Goal: Transaction & Acquisition: Purchase product/service

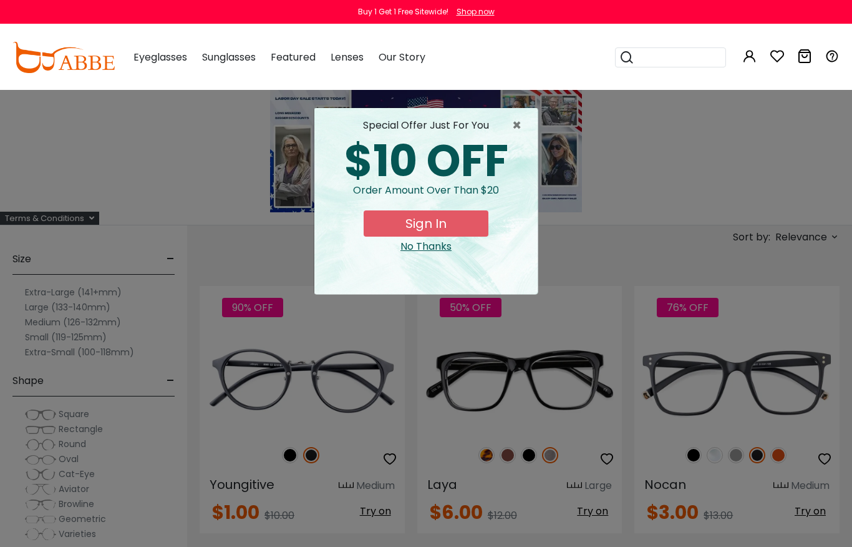
click at [466, 219] on button "Sign In" at bounding box center [426, 223] width 125 height 26
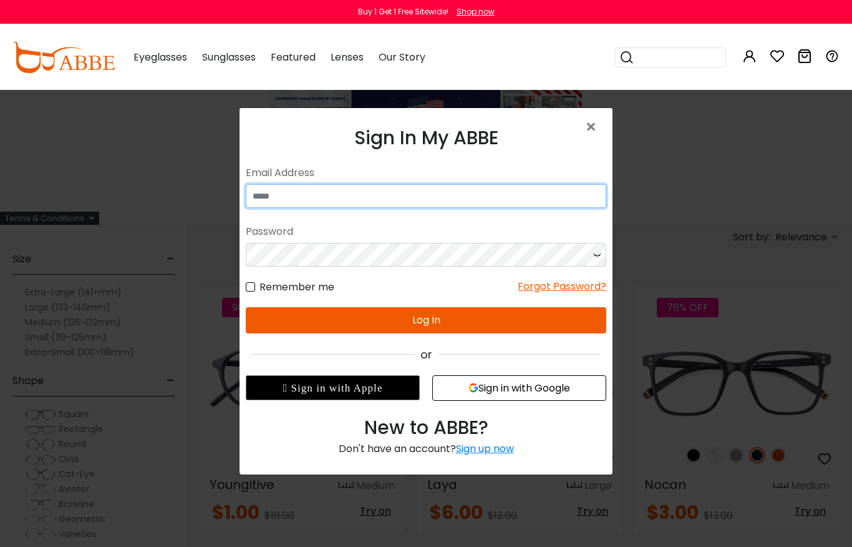
click at [512, 191] on input "email" at bounding box center [426, 196] width 361 height 24
type input "**********"
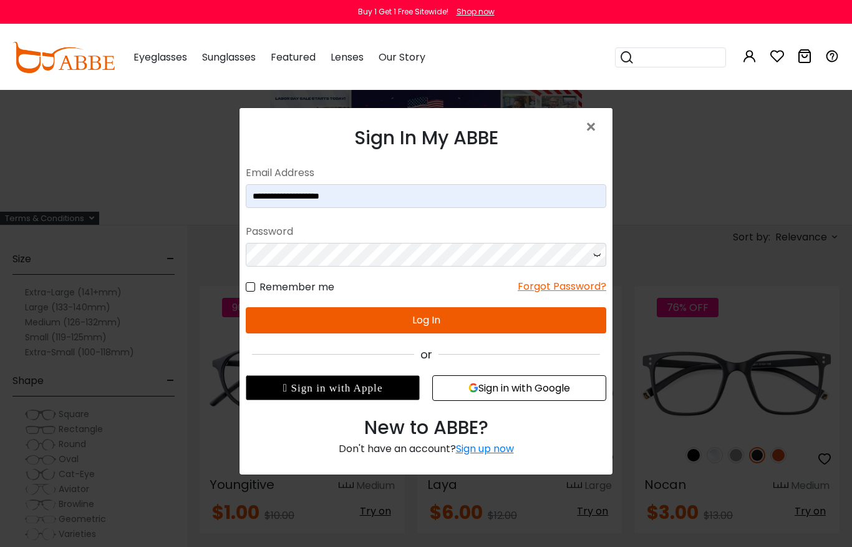
click at [560, 290] on div "Forgot Password?" at bounding box center [562, 287] width 89 height 16
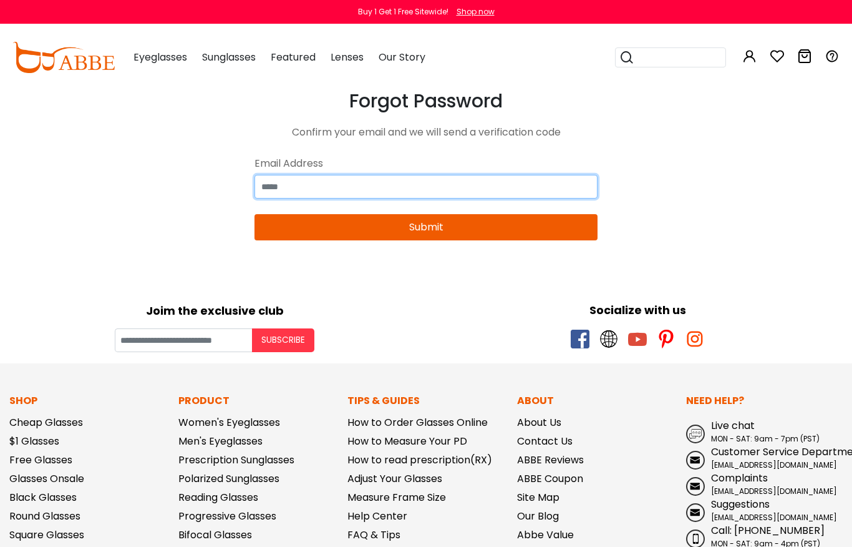
click at [482, 183] on input "email" at bounding box center [426, 187] width 343 height 24
type input "**********"
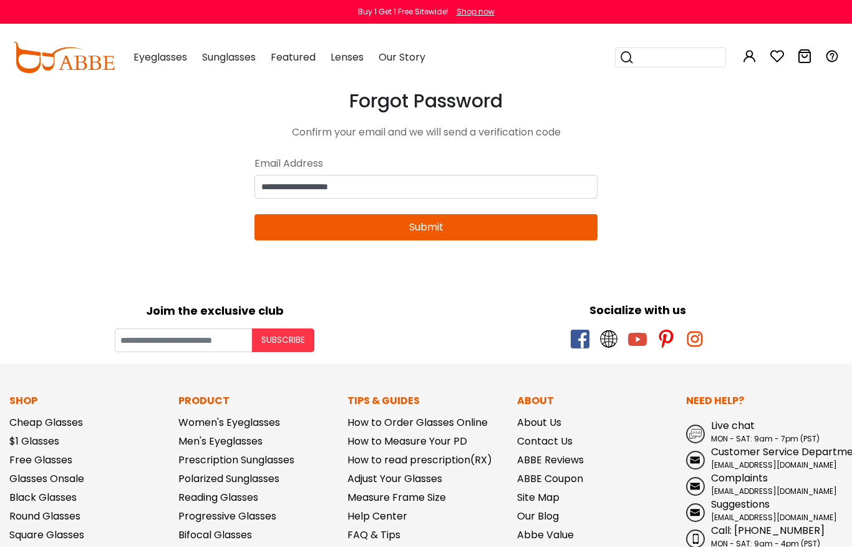
type input "**********"
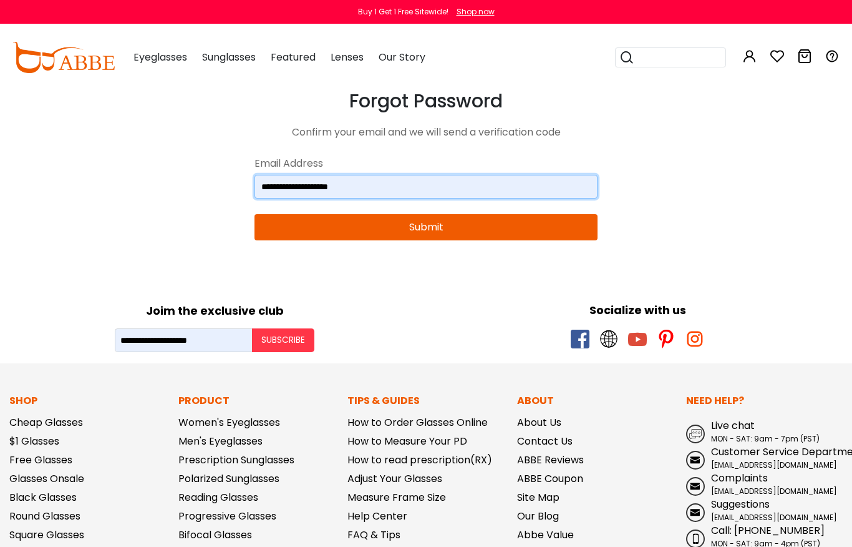
click at [494, 223] on button "Submit" at bounding box center [426, 227] width 343 height 26
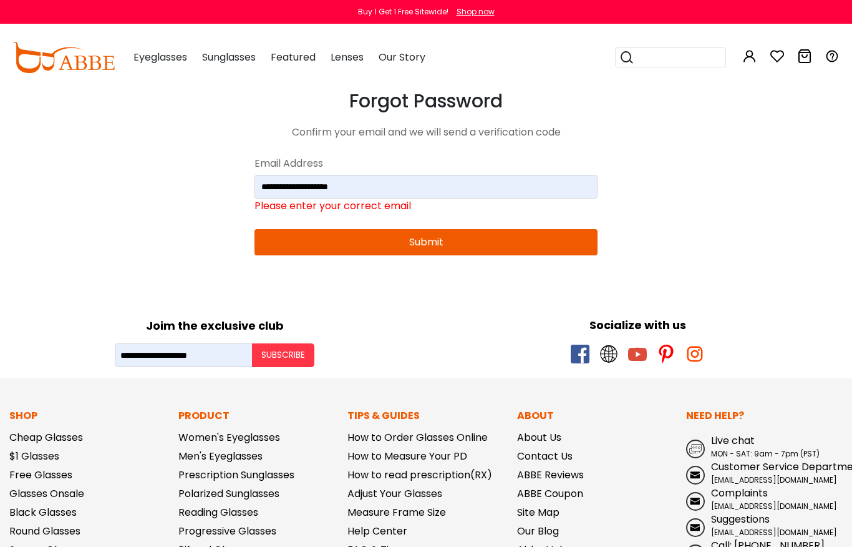
click at [443, 240] on button "Submit" at bounding box center [426, 242] width 343 height 26
click at [290, 350] on button "Subscribe" at bounding box center [283, 355] width 62 height 24
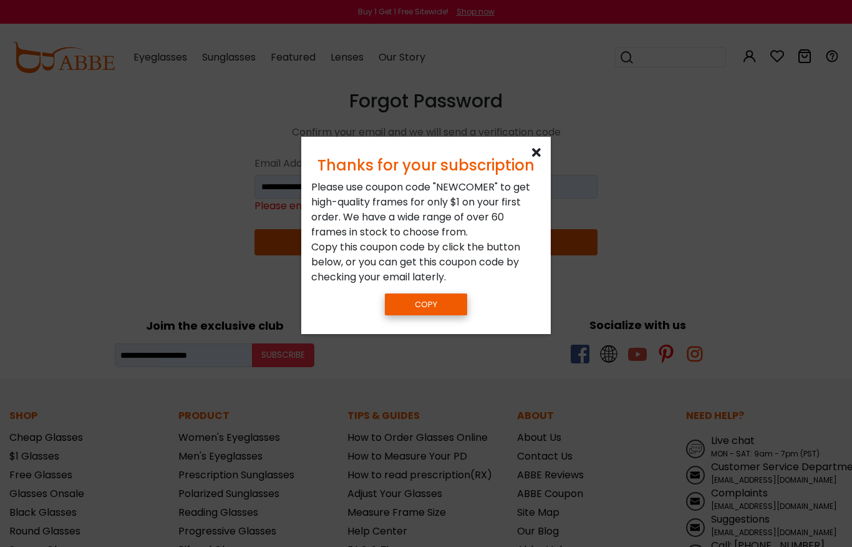
click at [449, 303] on button "Copy" at bounding box center [426, 304] width 82 height 22
click at [537, 151] on icon at bounding box center [536, 153] width 9 height 12
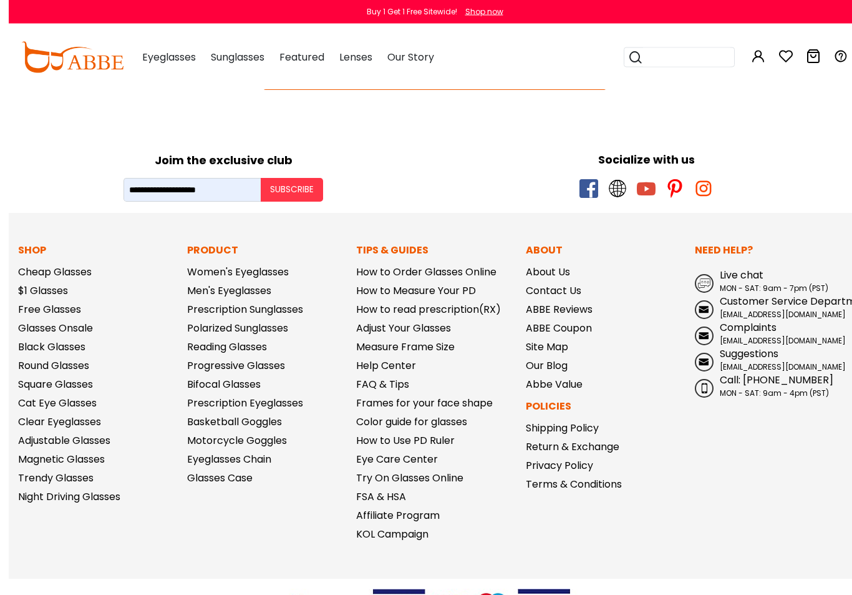
scroll to position [165, 0]
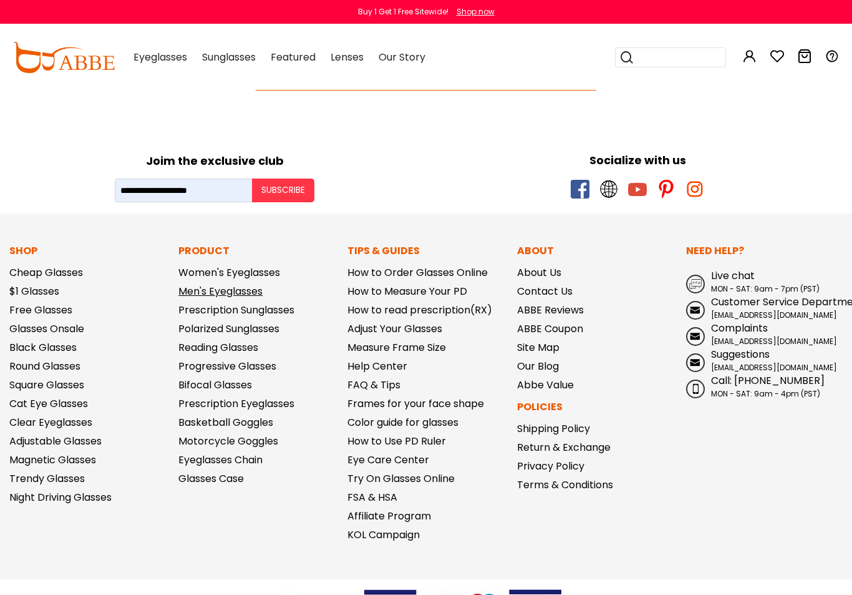
click at [260, 290] on link "Men's Eyeglasses" at bounding box center [220, 291] width 84 height 14
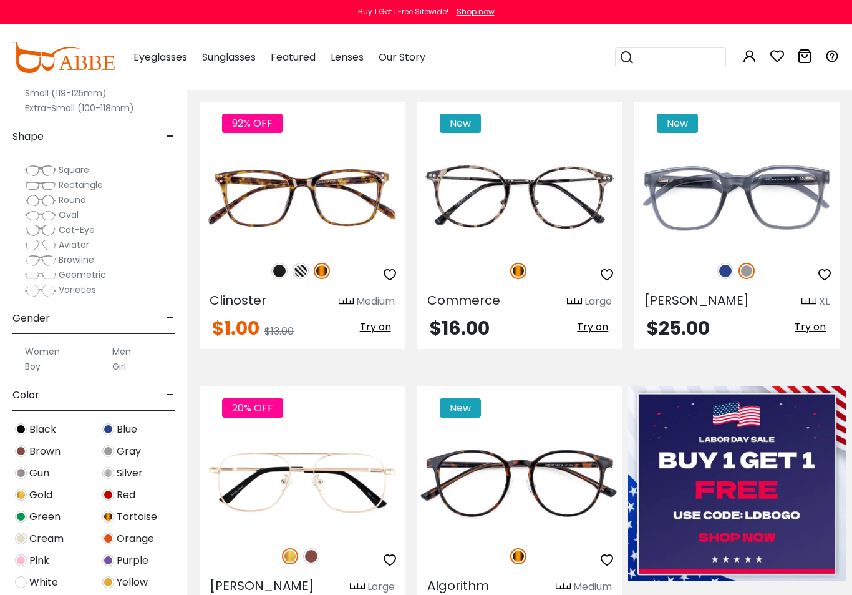
scroll to position [268, 0]
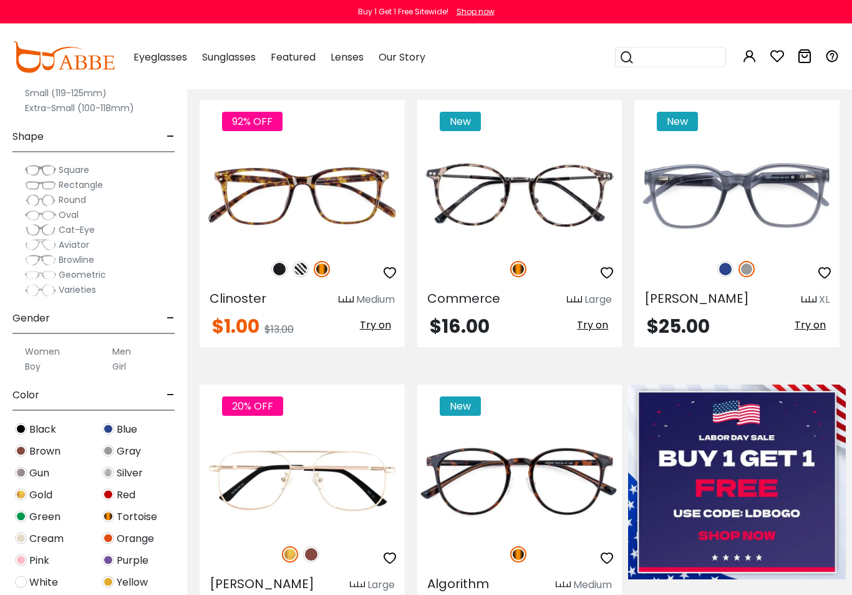
click at [73, 182] on span "Rectangle" at bounding box center [81, 184] width 44 height 12
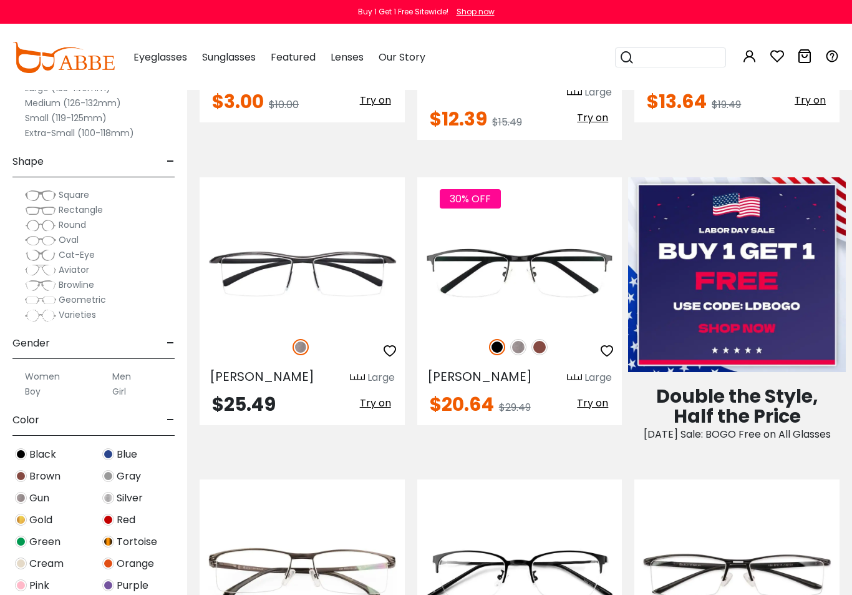
scroll to position [494, 0]
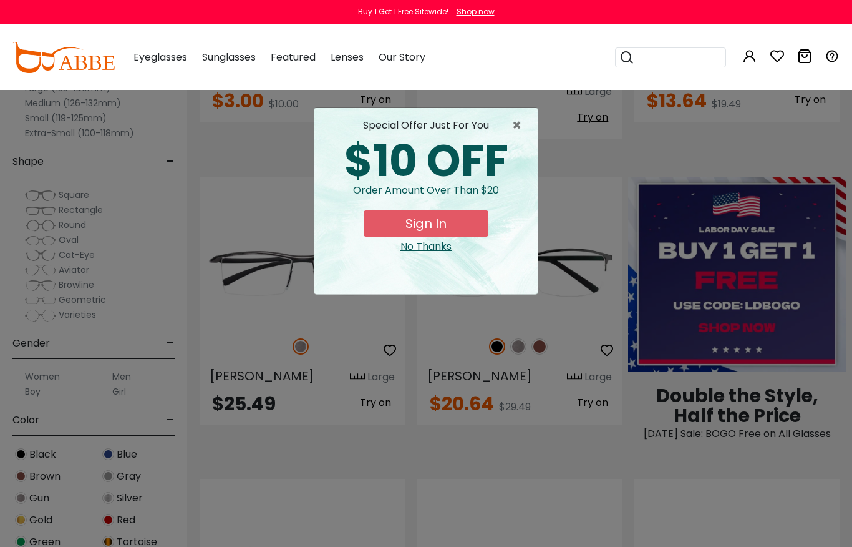
click at [445, 247] on div "No Thanks" at bounding box center [425, 246] width 203 height 15
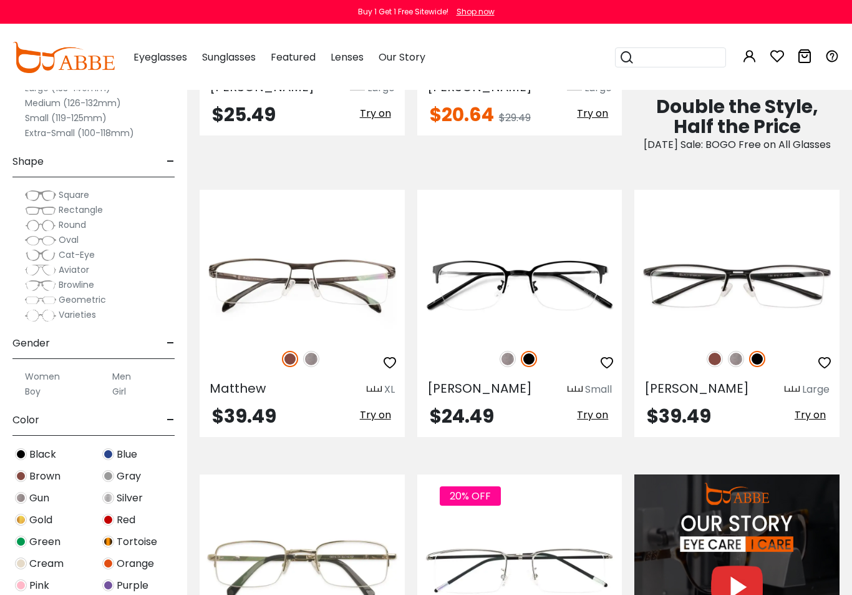
scroll to position [784, 0]
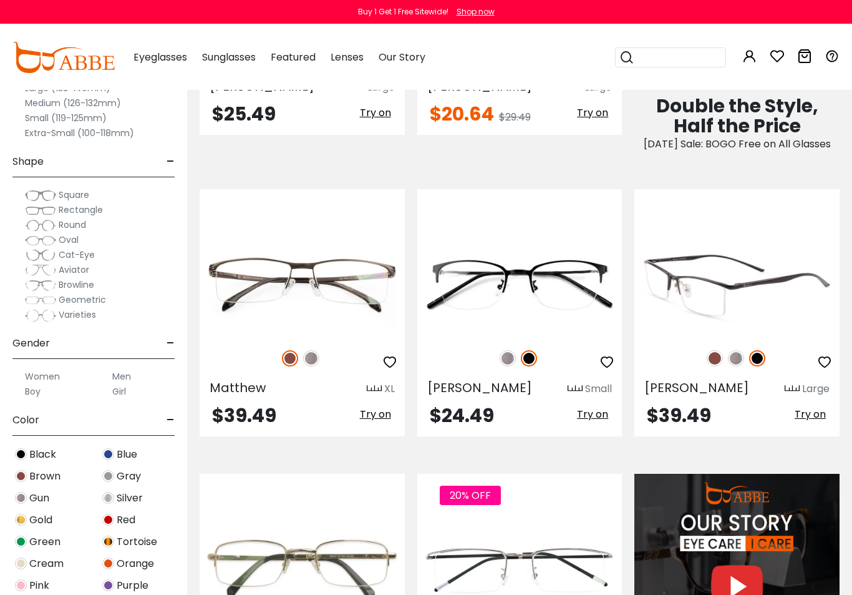
click at [740, 354] on img at bounding box center [736, 358] width 16 height 16
click at [746, 351] on div at bounding box center [737, 358] width 205 height 26
click at [749, 311] on img at bounding box center [737, 285] width 205 height 102
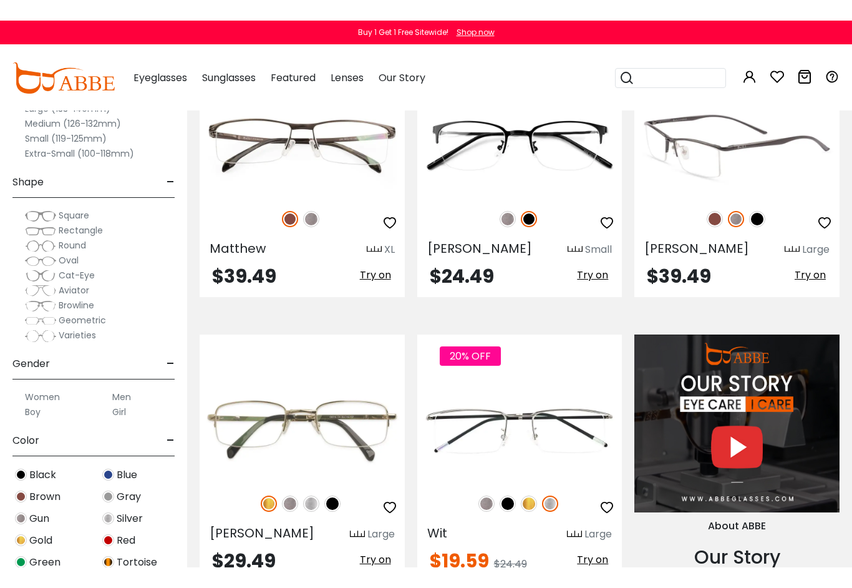
scroll to position [930, 0]
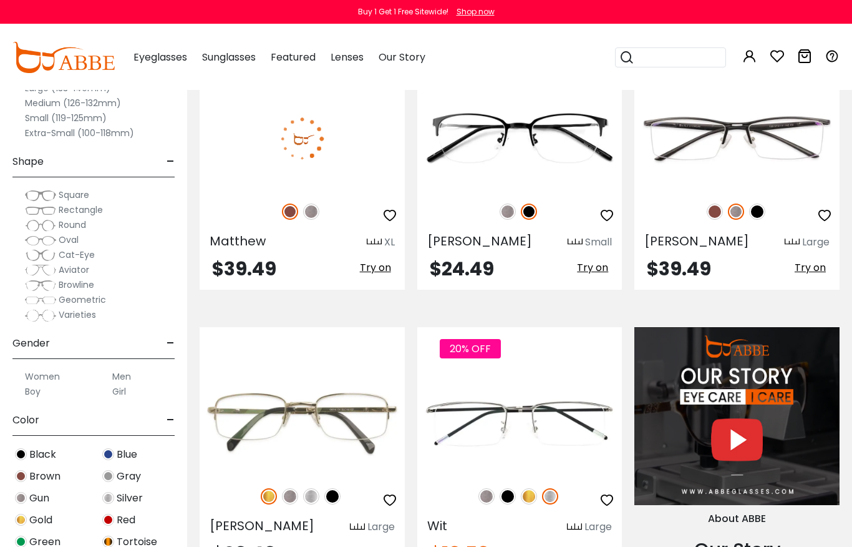
click at [306, 163] on img at bounding box center [302, 138] width 205 height 102
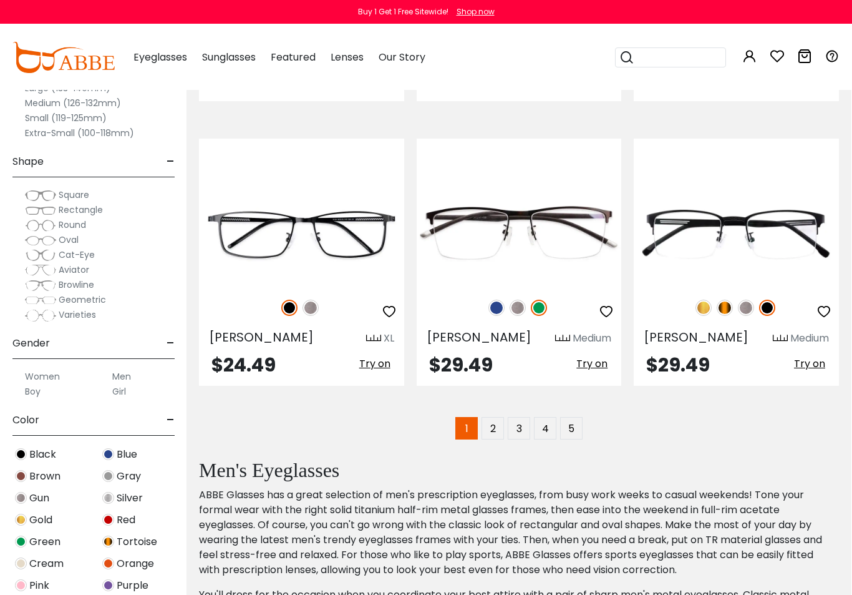
scroll to position [2846, 1]
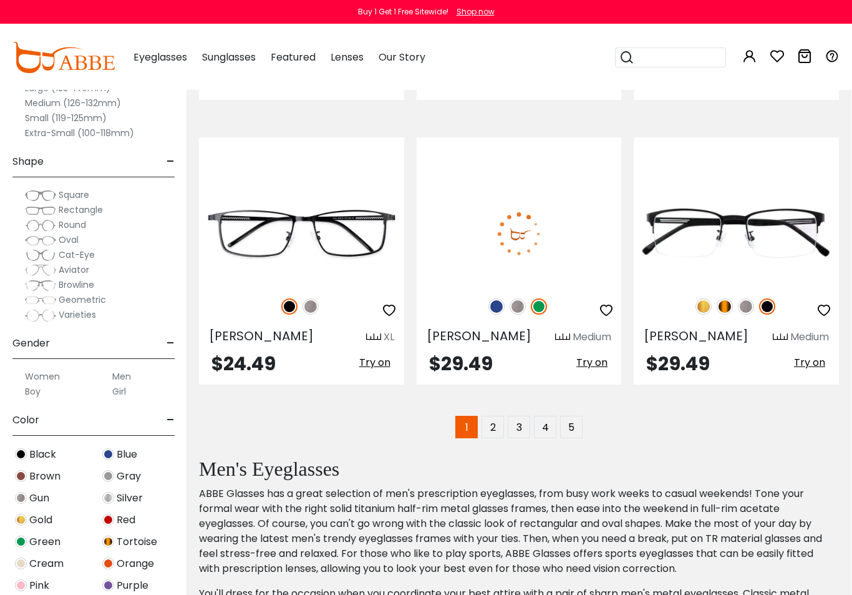
click at [520, 298] on img at bounding box center [518, 306] width 16 height 16
click at [592, 355] on span "Try on" at bounding box center [592, 362] width 31 height 14
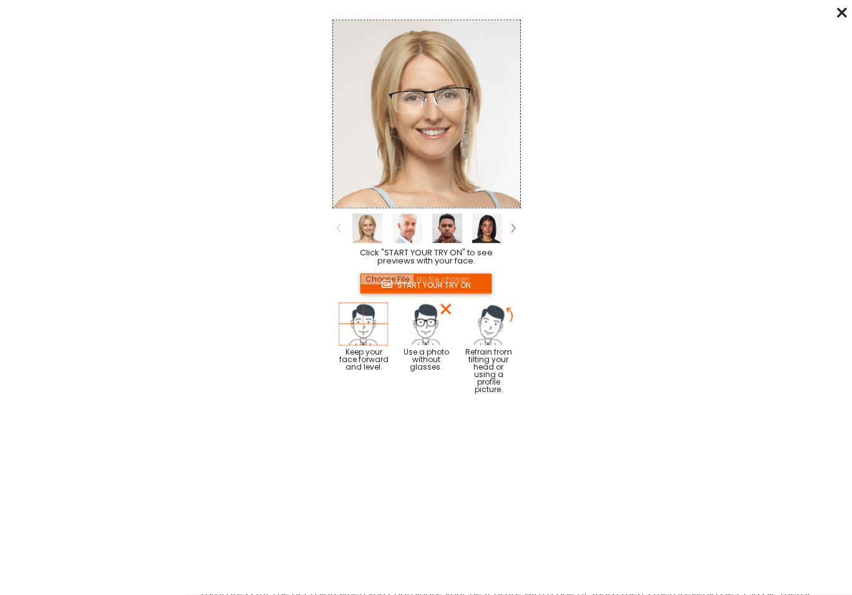
scroll to position [2846, 0]
click at [519, 222] on link at bounding box center [513, 228] width 12 height 30
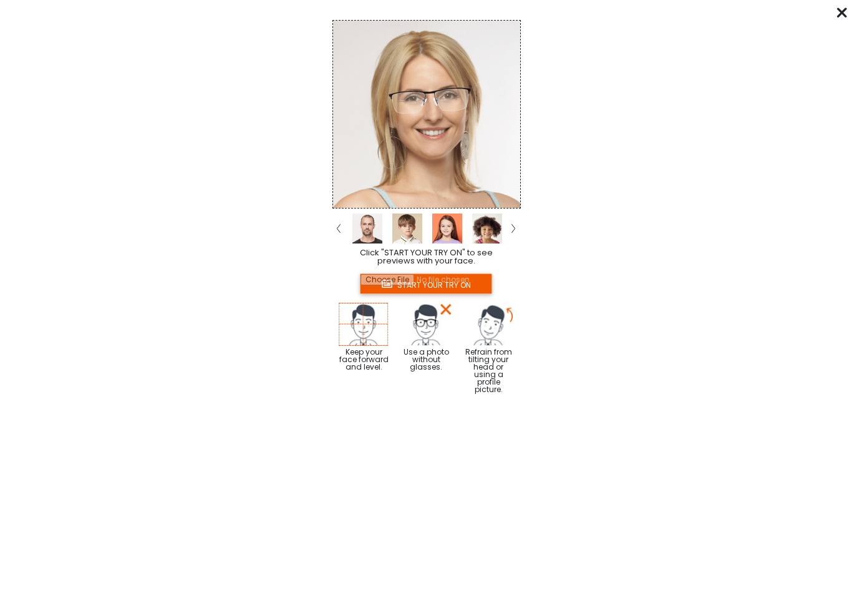
click at [519, 223] on link at bounding box center [513, 228] width 12 height 30
click at [349, 225] on div at bounding box center [368, 228] width 40 height 30
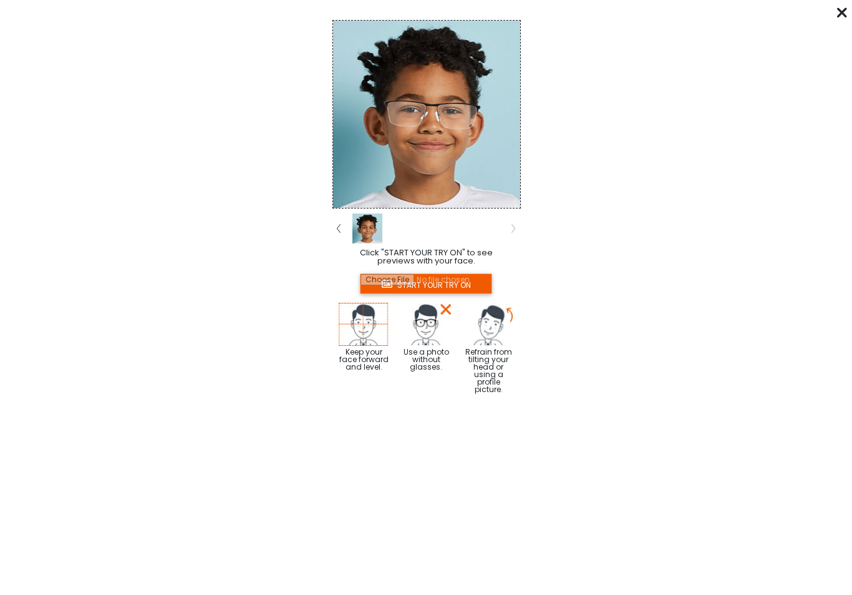
click at [340, 225] on img at bounding box center [339, 228] width 4 height 9
click at [337, 232] on img at bounding box center [339, 228] width 4 height 9
click at [337, 227] on img at bounding box center [339, 228] width 4 height 9
click at [465, 280] on input "file" at bounding box center [426, 283] width 132 height 21
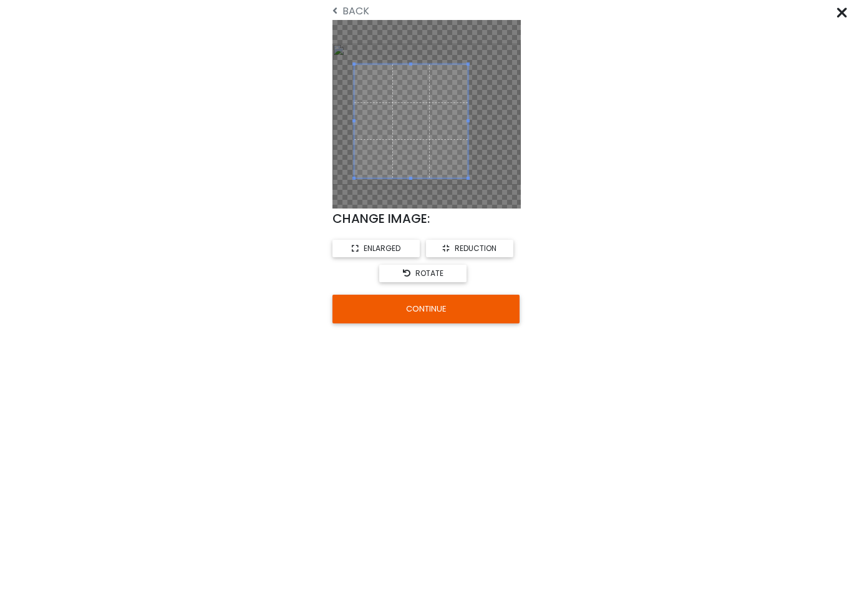
click at [454, 306] on button "CONTINUE" at bounding box center [426, 309] width 187 height 29
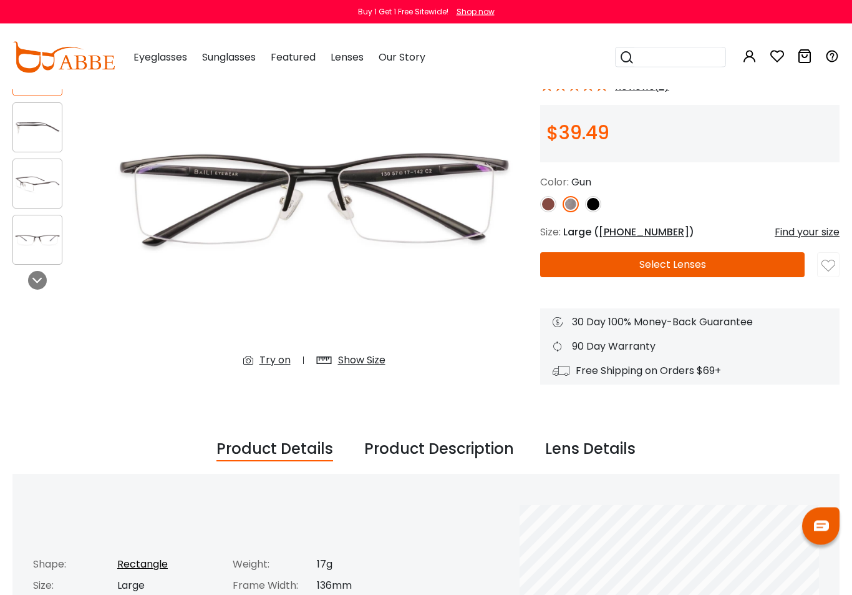
scroll to position [121, 0]
click at [598, 204] on img at bounding box center [593, 204] width 16 height 16
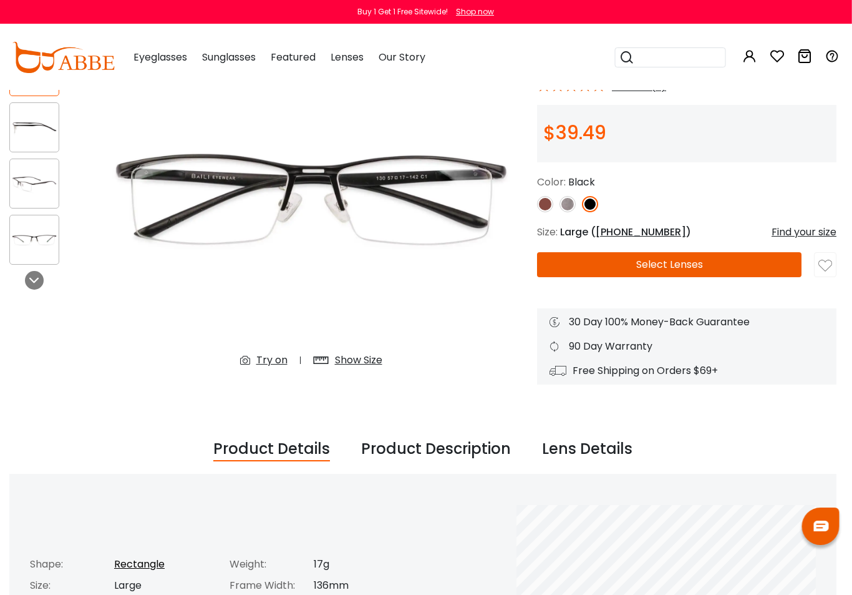
scroll to position [121, 2]
click at [574, 203] on img at bounding box center [569, 204] width 16 height 16
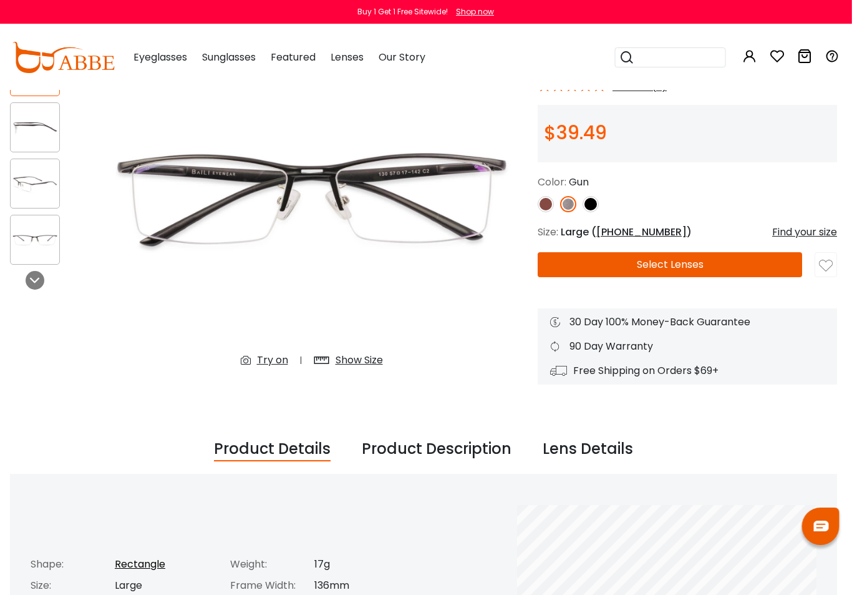
scroll to position [121, 2]
click at [542, 209] on img at bounding box center [546, 204] width 16 height 16
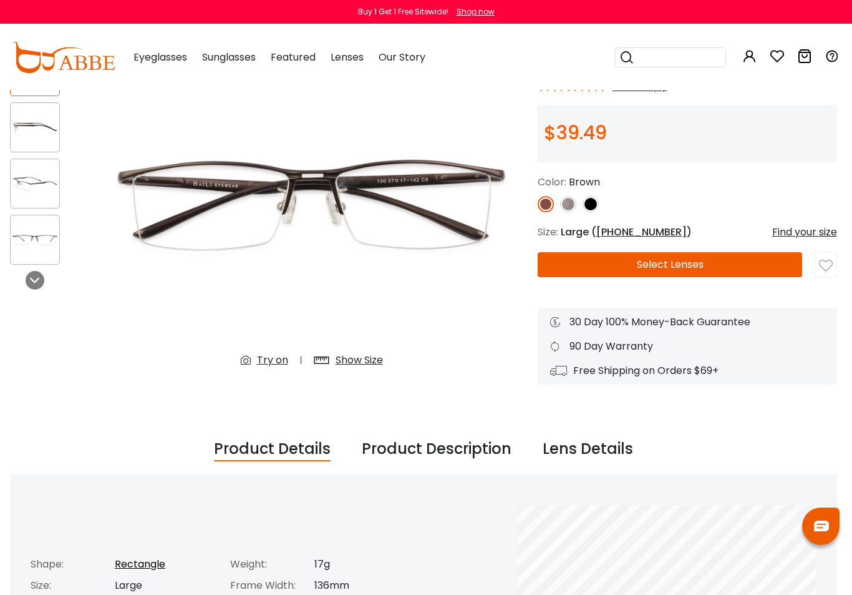
click at [573, 207] on img at bounding box center [568, 204] width 16 height 16
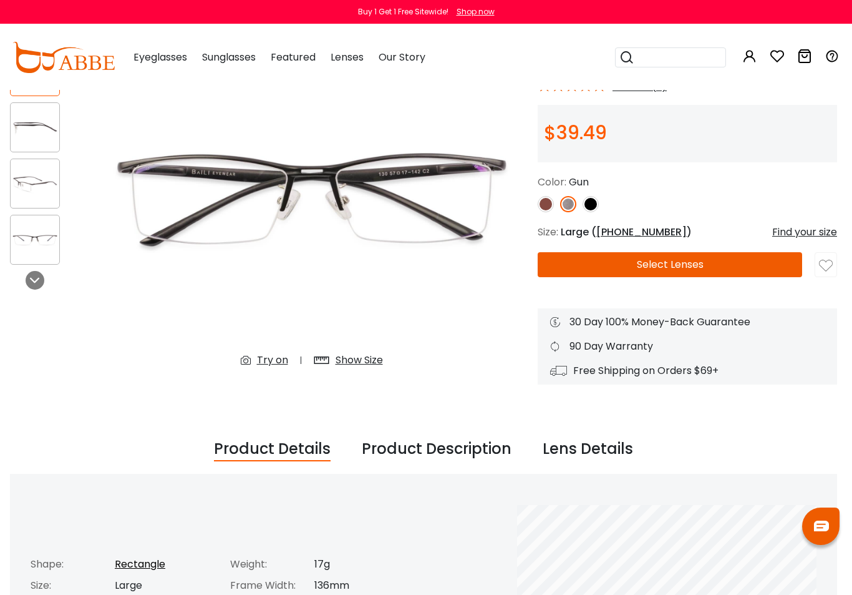
click at [594, 207] on img at bounding box center [591, 204] width 16 height 16
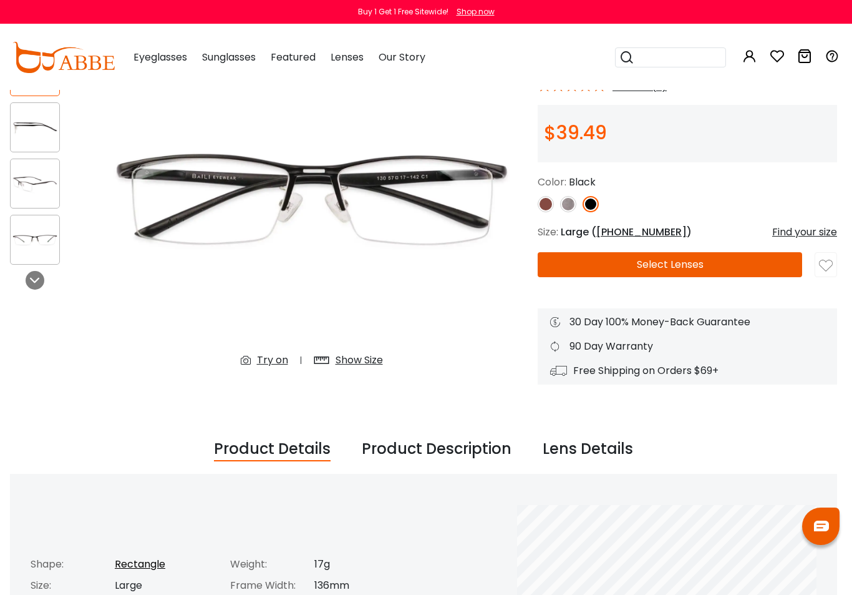
click at [548, 206] on img at bounding box center [546, 204] width 16 height 16
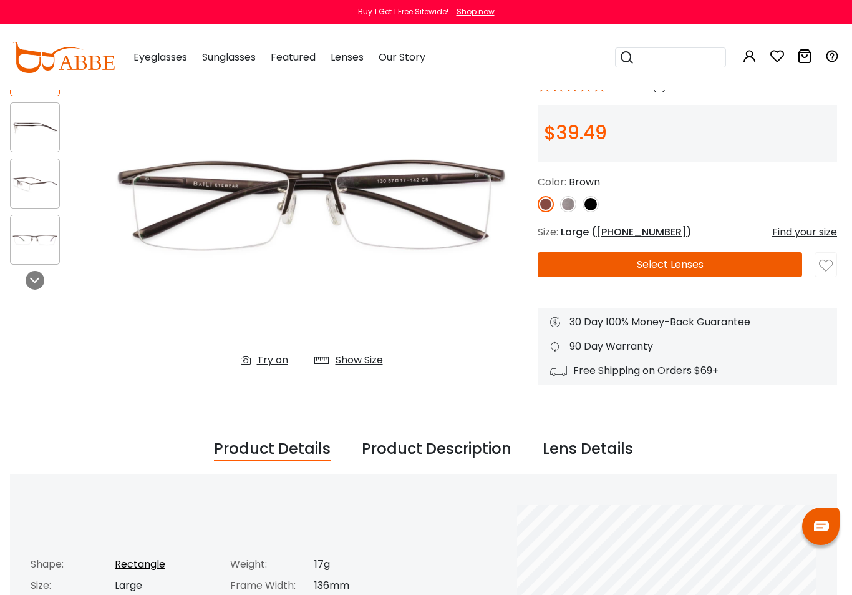
click at [572, 203] on img at bounding box center [568, 204] width 16 height 16
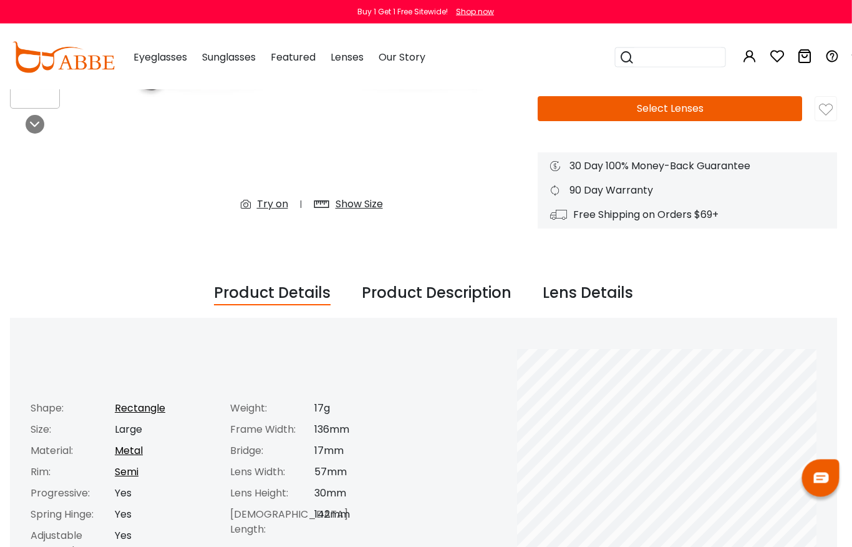
click at [366, 203] on div "Show Size" at bounding box center [359, 204] width 47 height 15
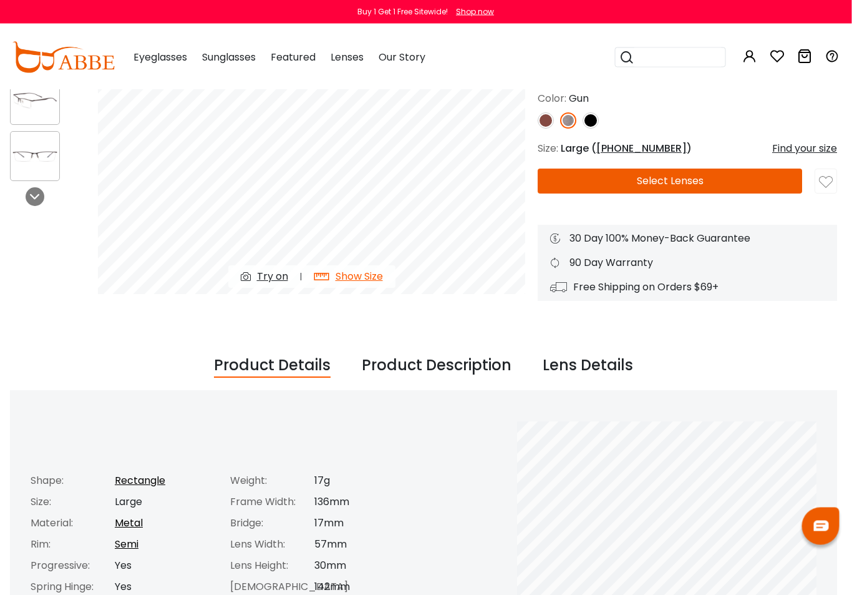
scroll to position [205, 2]
click at [265, 278] on div "Try on" at bounding box center [273, 276] width 31 height 15
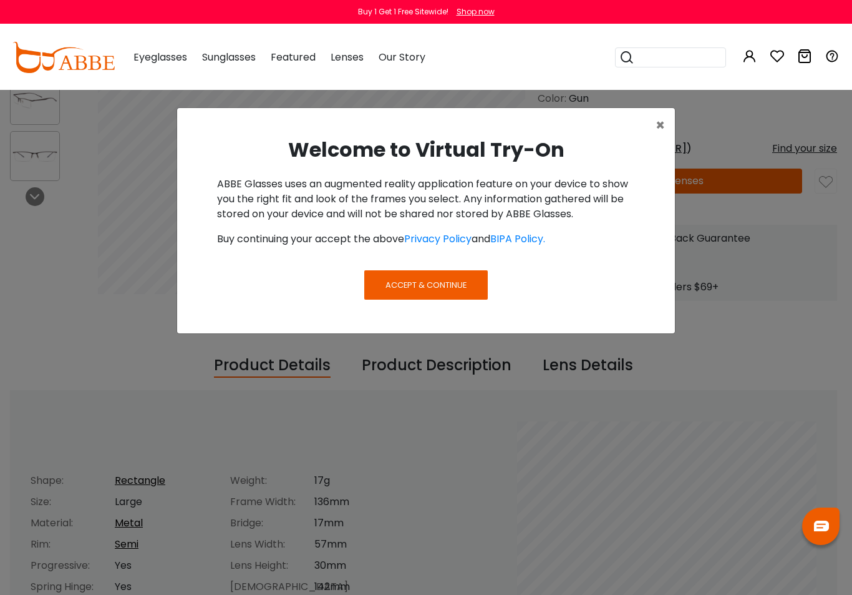
click at [467, 281] on button "Accept & Continue" at bounding box center [426, 284] width 124 height 29
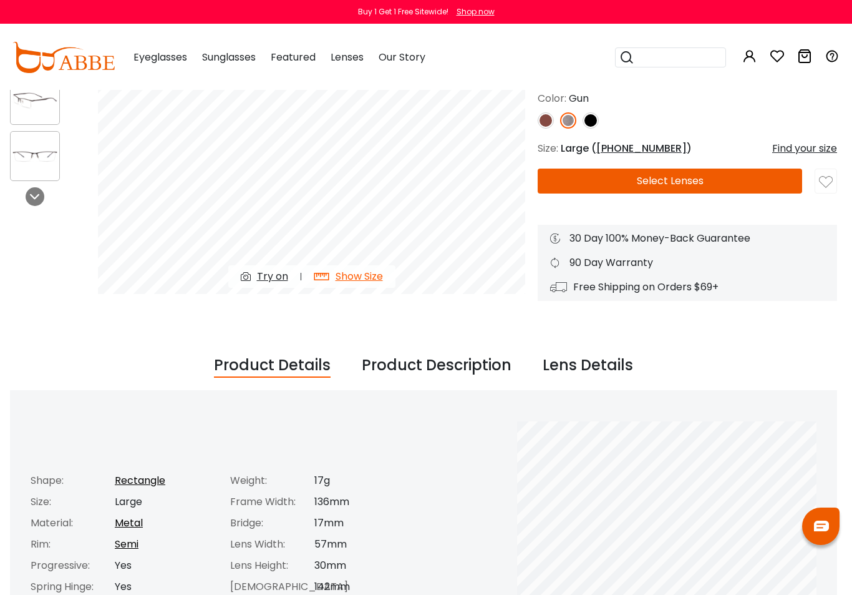
click at [266, 281] on div "Try on" at bounding box center [272, 276] width 31 height 15
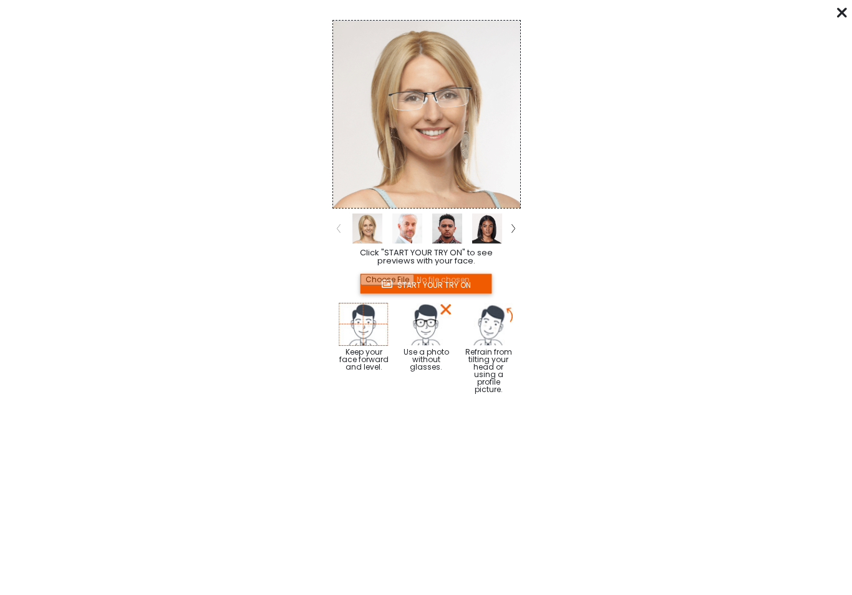
click at [469, 280] on input "file" at bounding box center [426, 283] width 132 height 21
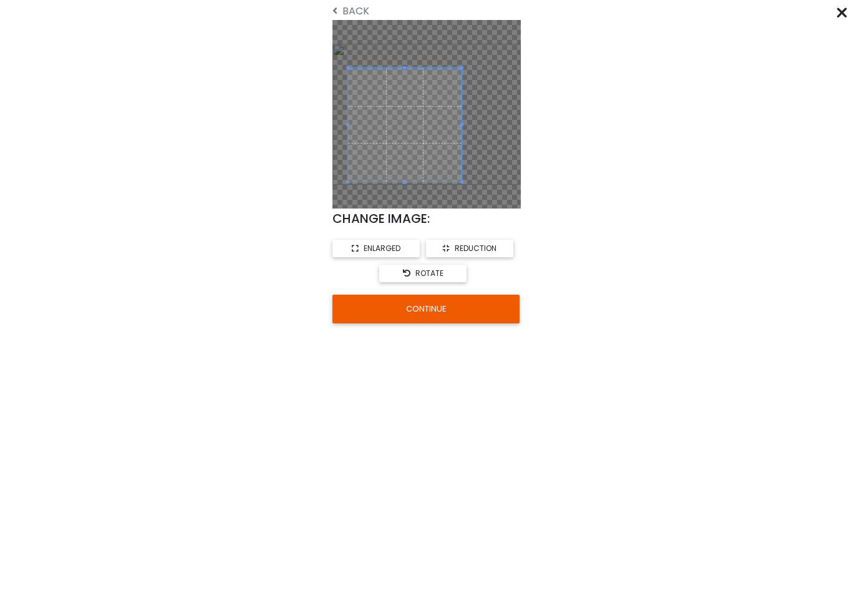
click at [445, 307] on button "CONTINUE" at bounding box center [426, 309] width 187 height 29
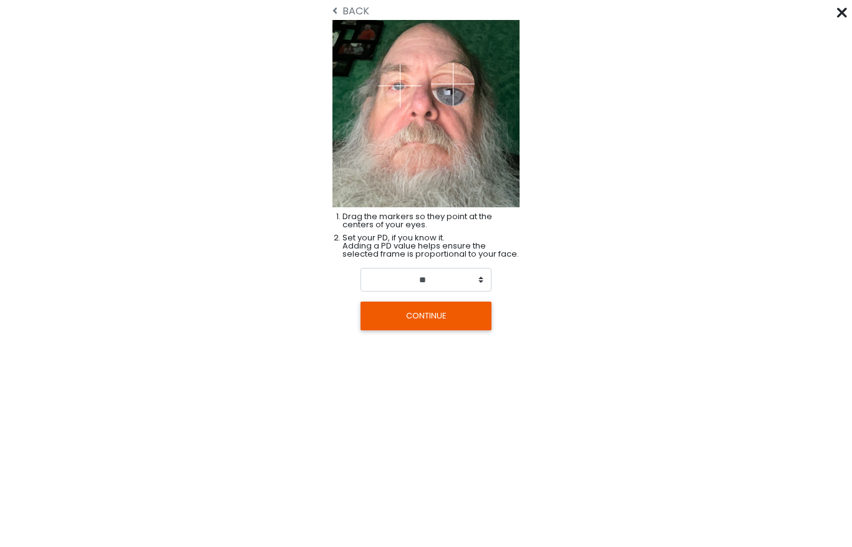
scroll to position [179, 11]
click at [343, 9] on span "BACK" at bounding box center [351, 11] width 37 height 11
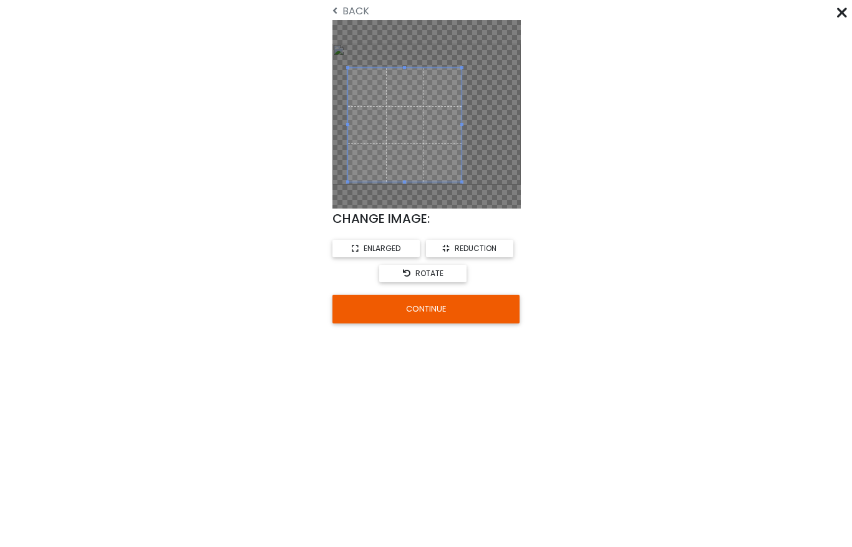
click at [434, 304] on button "CONTINUE" at bounding box center [426, 309] width 187 height 29
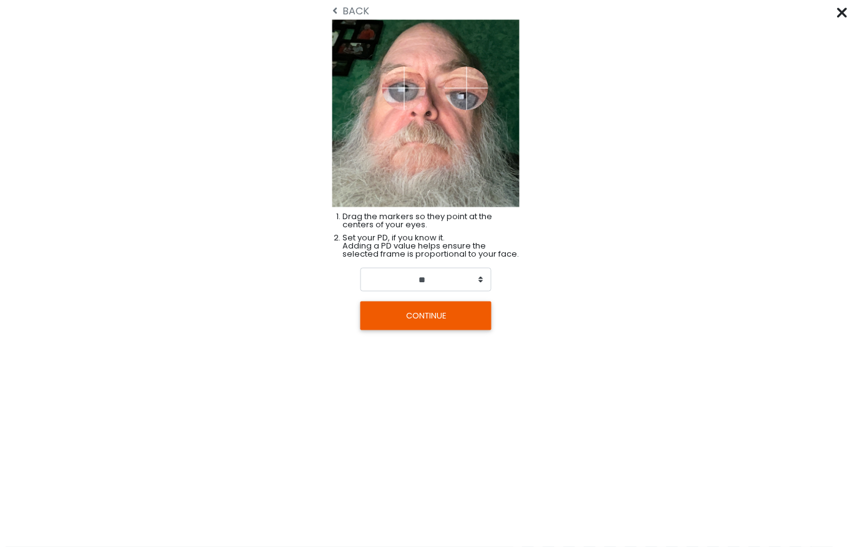
scroll to position [153, 7]
click at [524, 295] on from "Click "START YOUR TRY ON" to see previews with your face. START YOUR TRY ON Kee…" at bounding box center [426, 174] width 852 height 319
click at [479, 276] on select "** ** ** ** ** ** ** ** ** ** ** ** ** ** ** ** ** ** ** ** ** ** ** ** ** ** *…" at bounding box center [426, 280] width 131 height 24
click at [456, 314] on button "CONTINUE" at bounding box center [426, 315] width 131 height 29
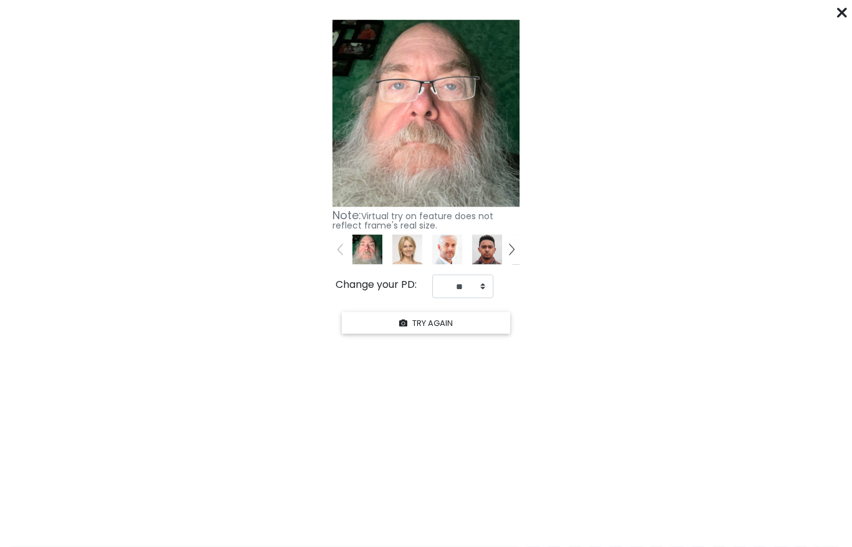
scroll to position [152, 0]
click at [366, 245] on img at bounding box center [368, 250] width 30 height 30
click at [451, 141] on img at bounding box center [426, 113] width 187 height 187
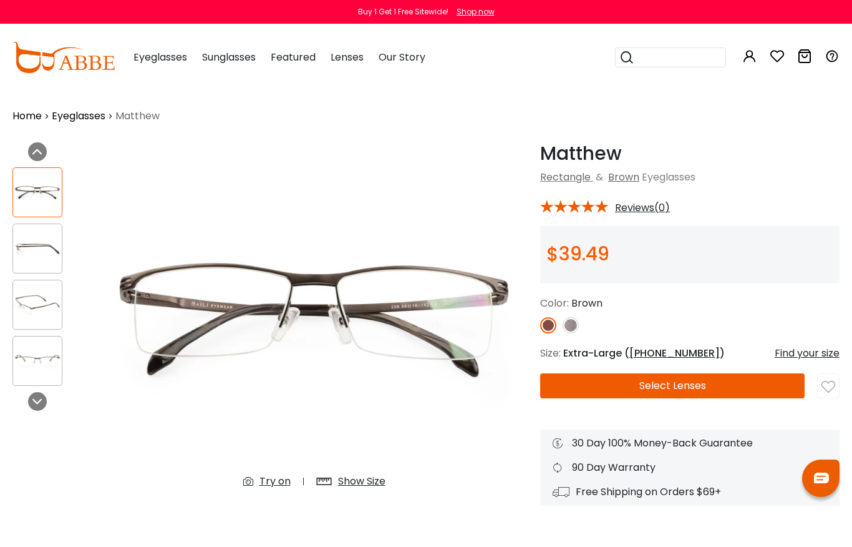
click at [573, 321] on img at bounding box center [571, 325] width 16 height 16
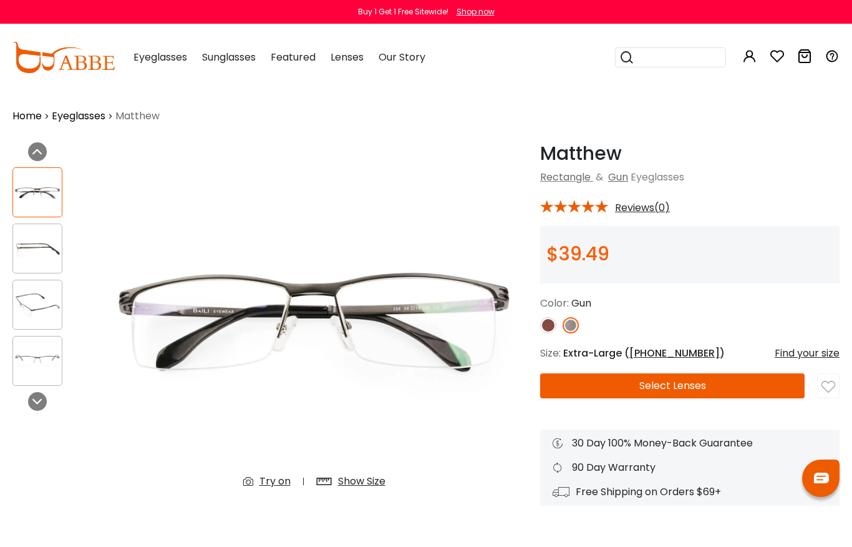
click at [277, 480] on div "Try on" at bounding box center [275, 481] width 31 height 15
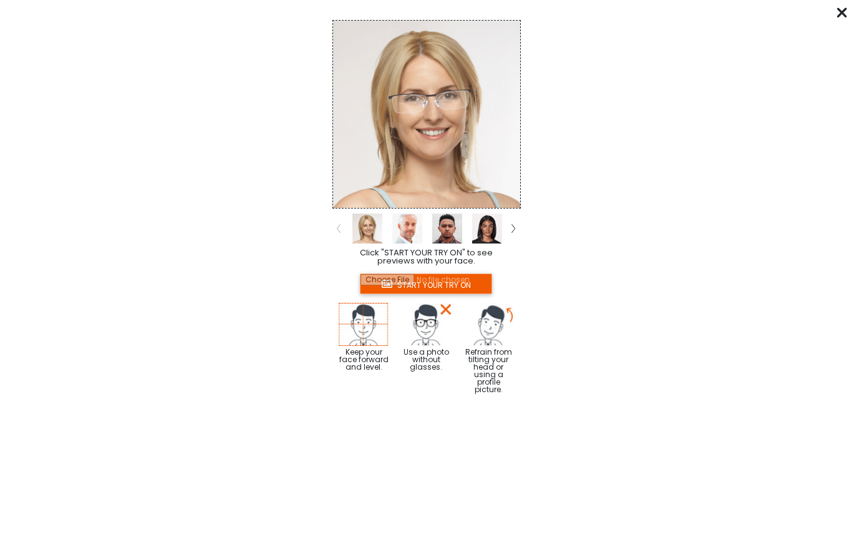
click at [452, 280] on input "file" at bounding box center [426, 283] width 132 height 21
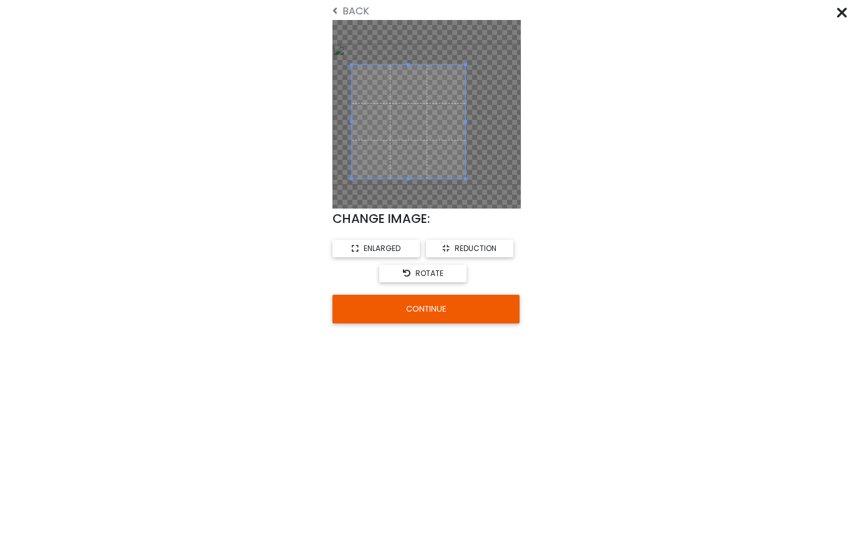
click at [442, 310] on button "CONTINUE" at bounding box center [426, 309] width 187 height 29
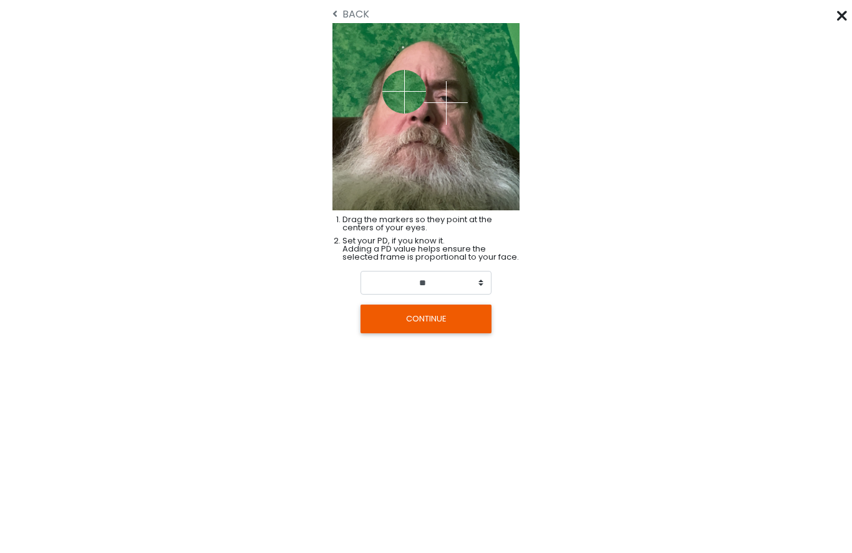
scroll to position [18, 0]
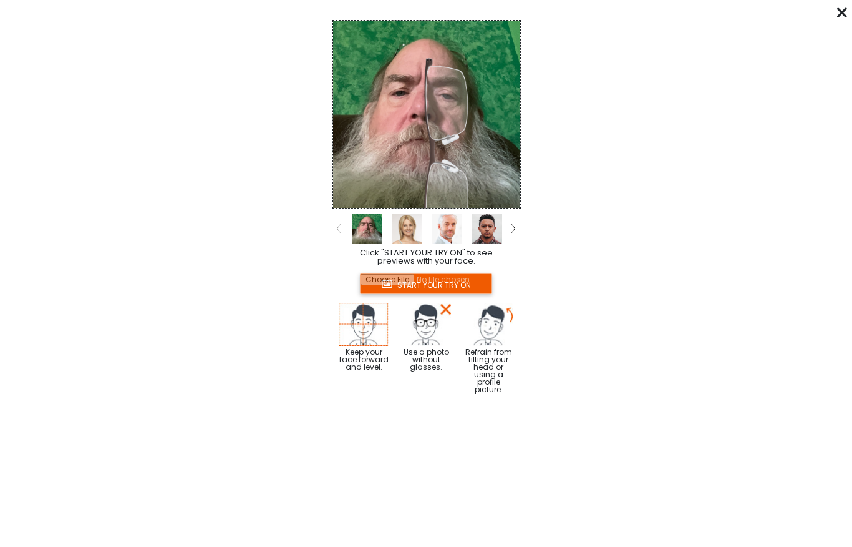
click at [402, 109] on img at bounding box center [446, 153] width 105 height 208
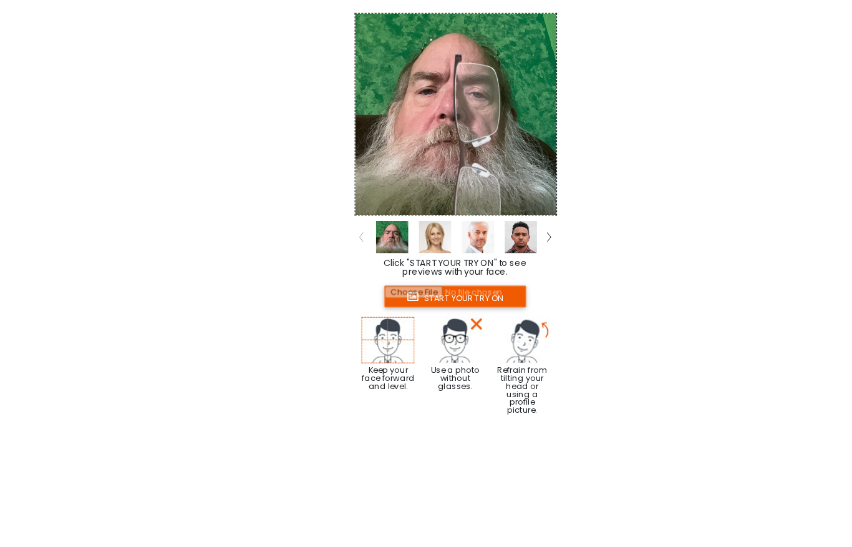
click at [482, 135] on img at bounding box center [446, 153] width 105 height 208
click at [443, 273] on input "file" at bounding box center [426, 283] width 132 height 21
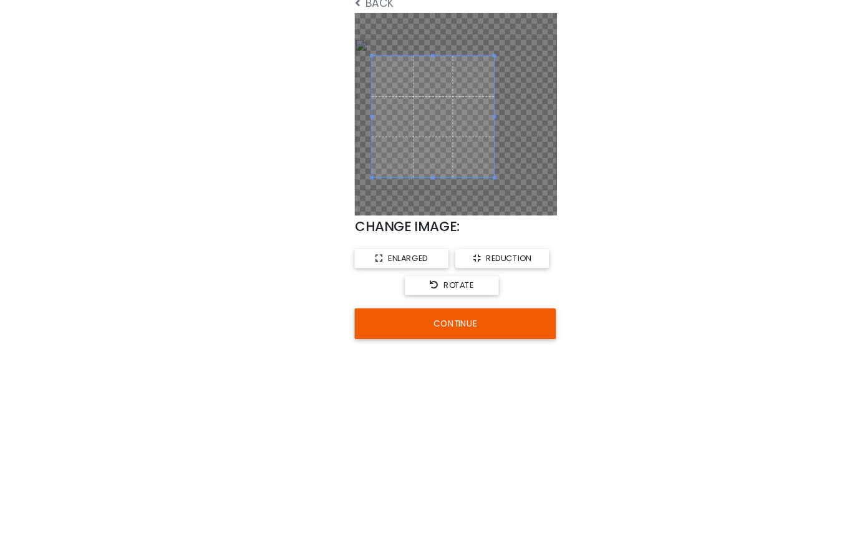
click at [440, 295] on button "CONTINUE" at bounding box center [426, 309] width 187 height 29
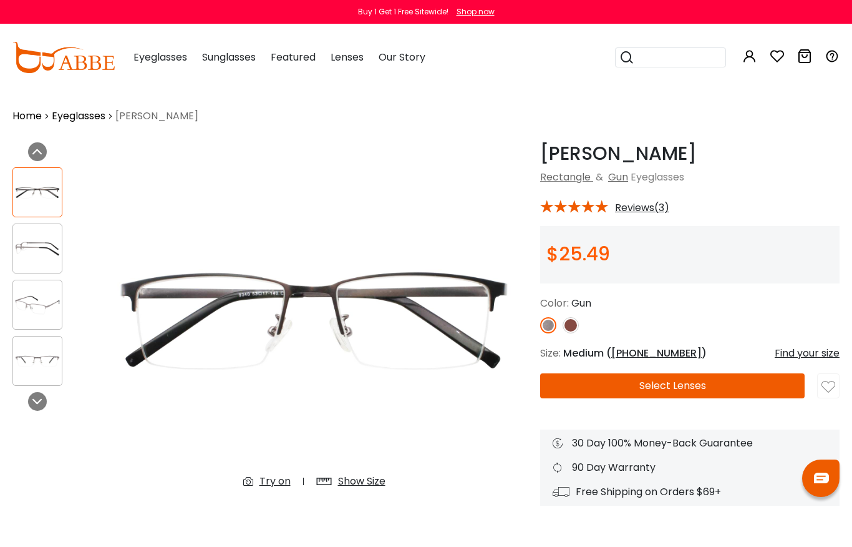
click at [811, 355] on div "Find your size" at bounding box center [807, 353] width 65 height 15
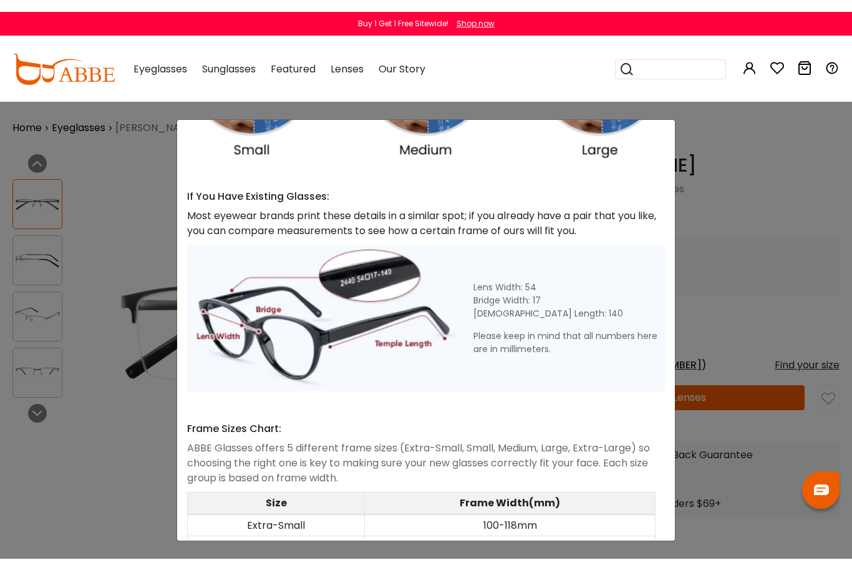
scroll to position [423, 0]
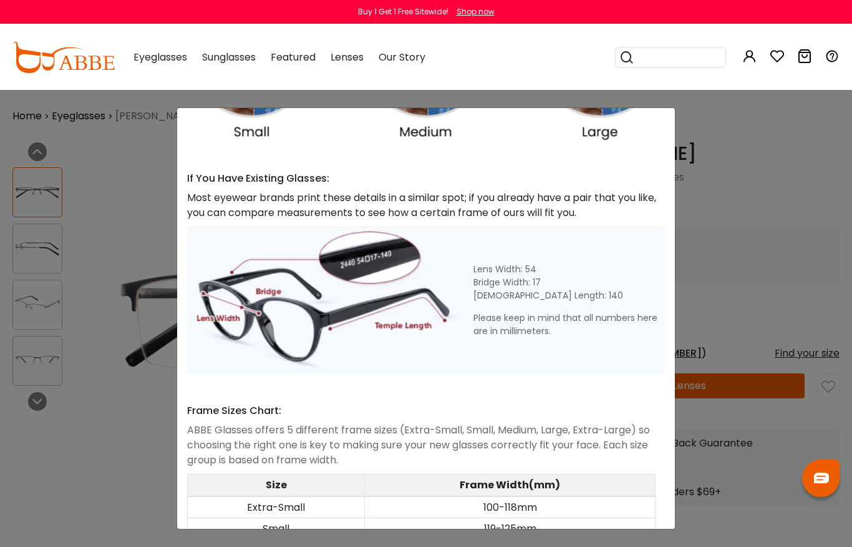
click at [736, 222] on div "Size Guide × A Skill For Finding Suitable Glasses Size: Use a Credit Card Place…" at bounding box center [426, 273] width 852 height 547
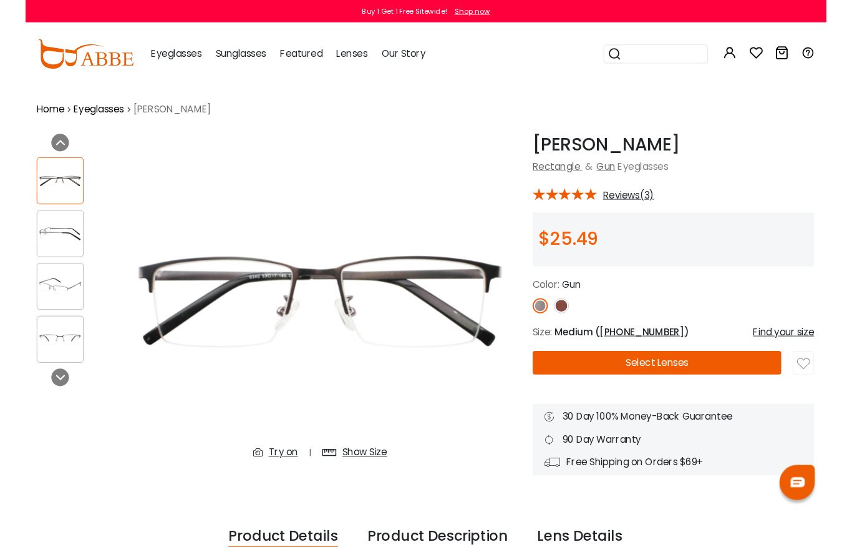
scroll to position [0, 2]
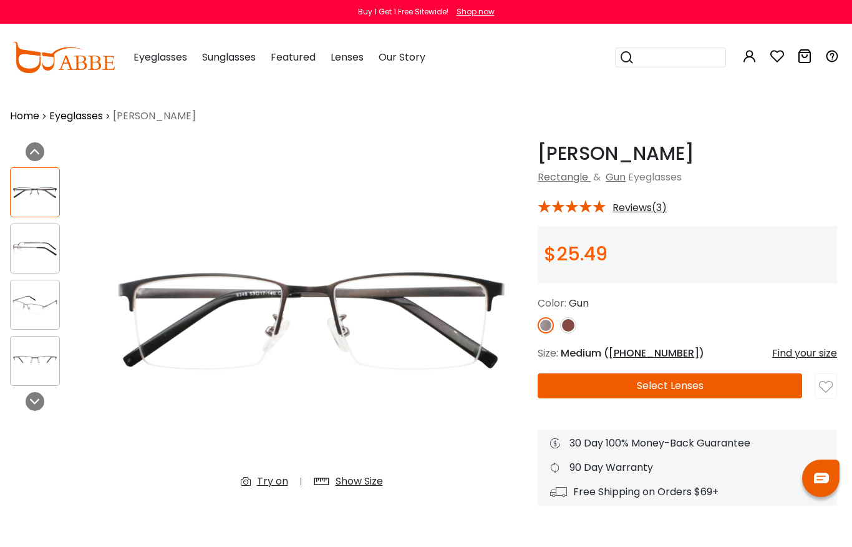
click at [592, 358] on span "Medium ( 53-17-140 )" at bounding box center [633, 353] width 144 height 14
click at [610, 347] on span "Medium ( 53-17-140 )" at bounding box center [633, 353] width 144 height 14
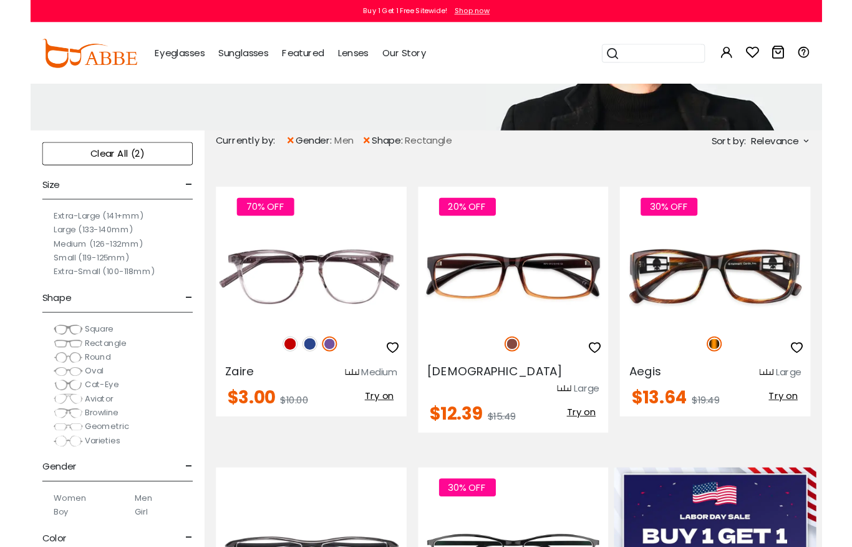
scroll to position [209, 0]
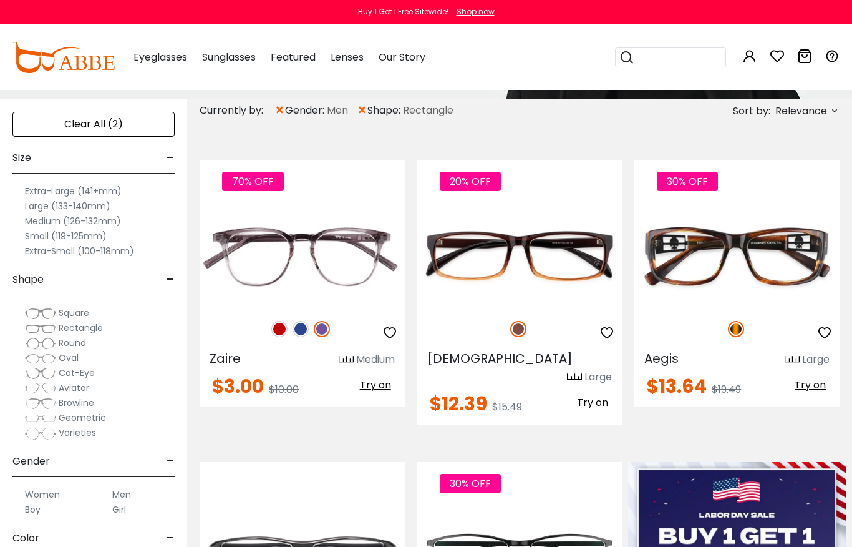
click at [39, 204] on label "Large (133-140mm)" at bounding box center [67, 205] width 85 height 15
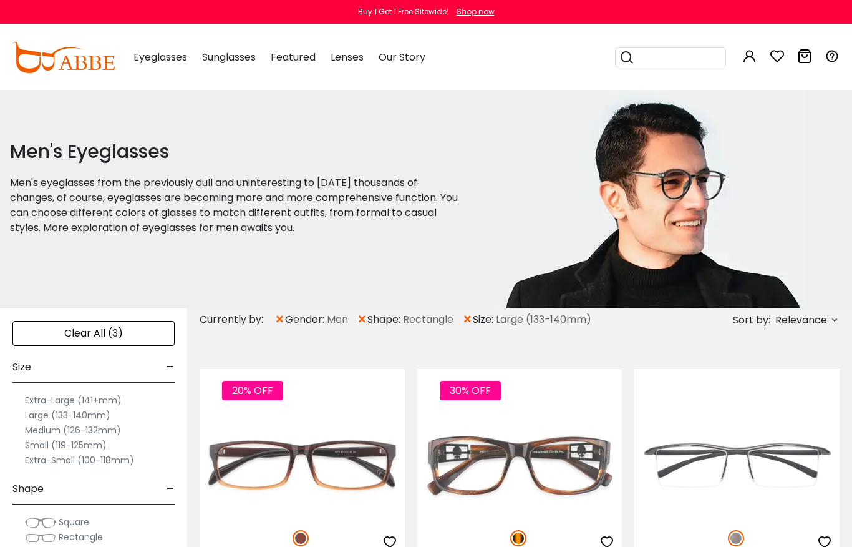
click at [61, 205] on p "Men's eyeglasses from the previously dull and uninteresting to [DATE] thousands…" at bounding box center [234, 205] width 449 height 60
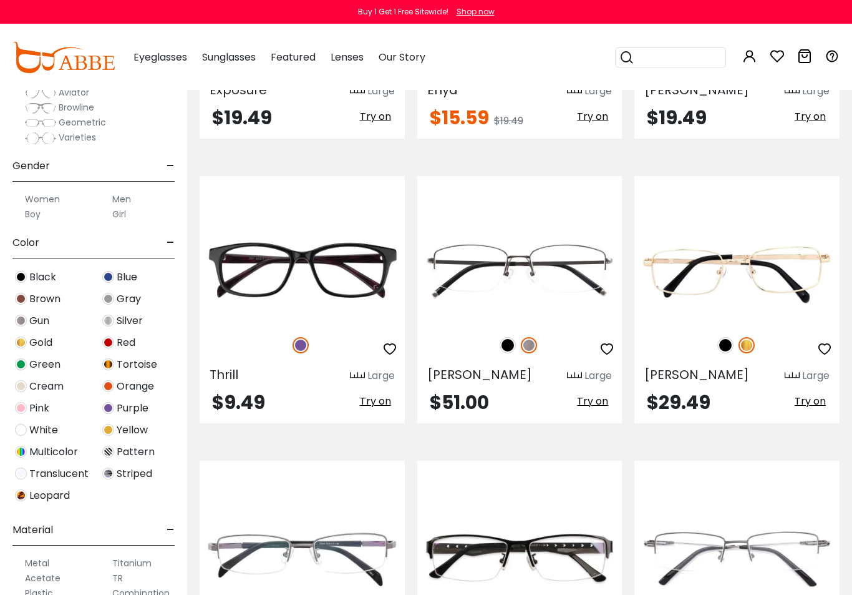
scroll to position [1652, 0]
click at [40, 318] on span "Gun" at bounding box center [39, 320] width 20 height 15
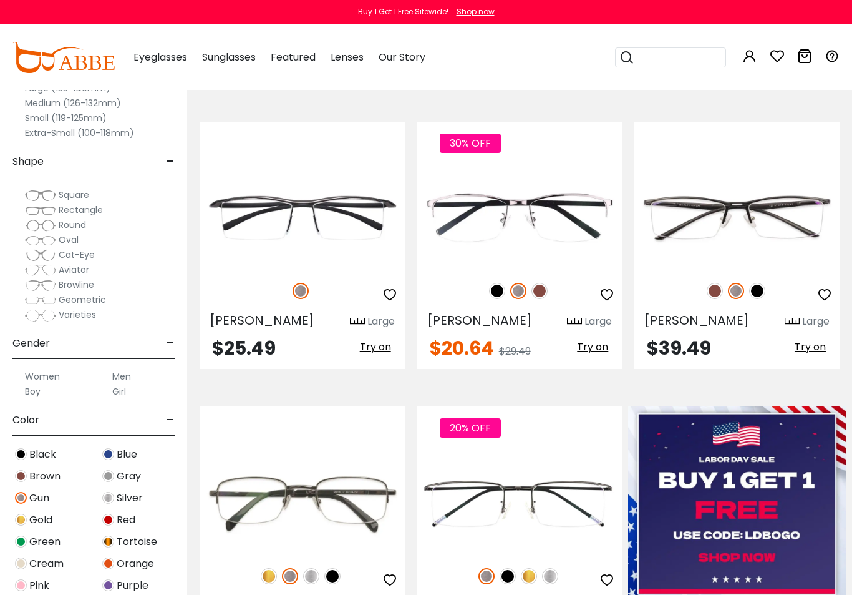
scroll to position [248, 0]
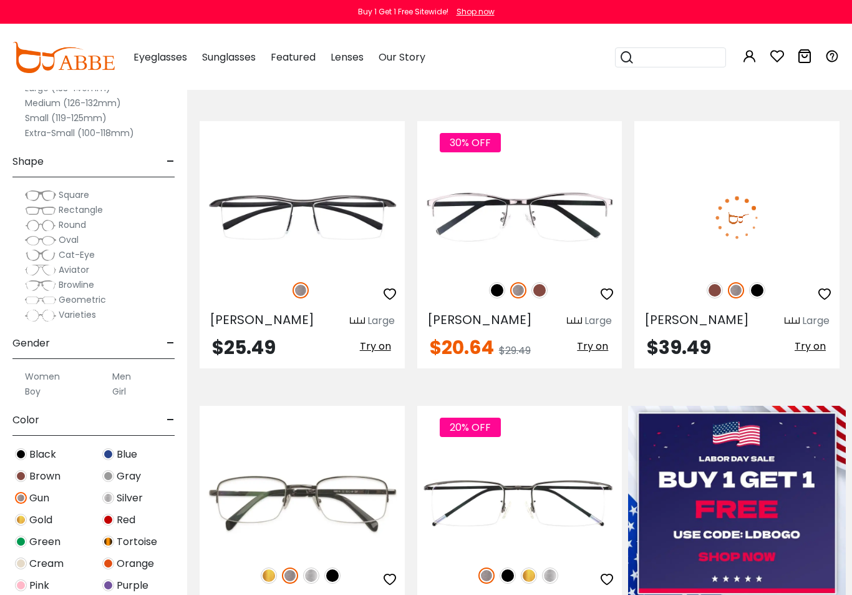
click at [738, 240] on img at bounding box center [737, 217] width 205 height 102
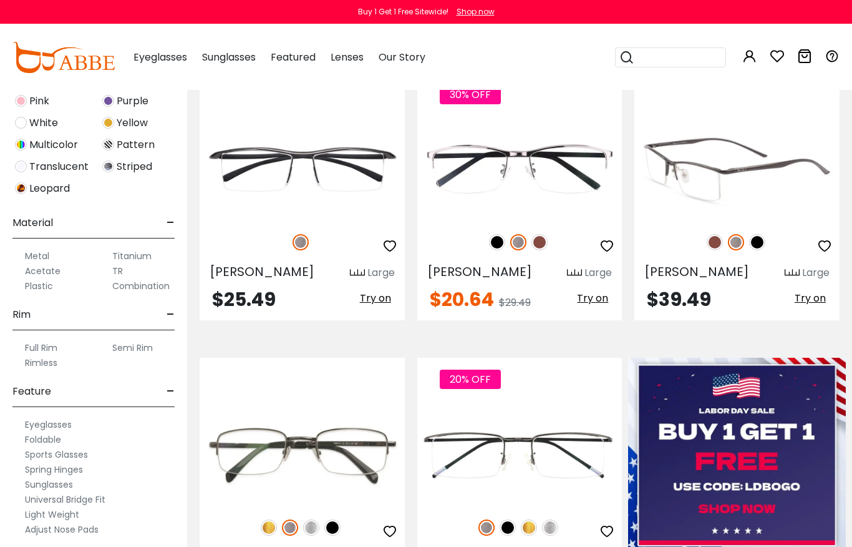
scroll to position [485, 0]
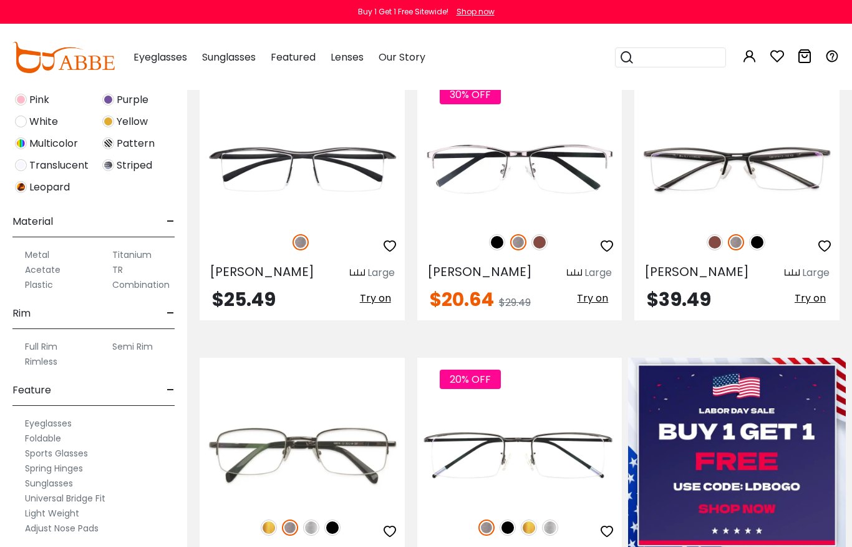
click at [133, 254] on label "Titanium" at bounding box center [131, 254] width 39 height 15
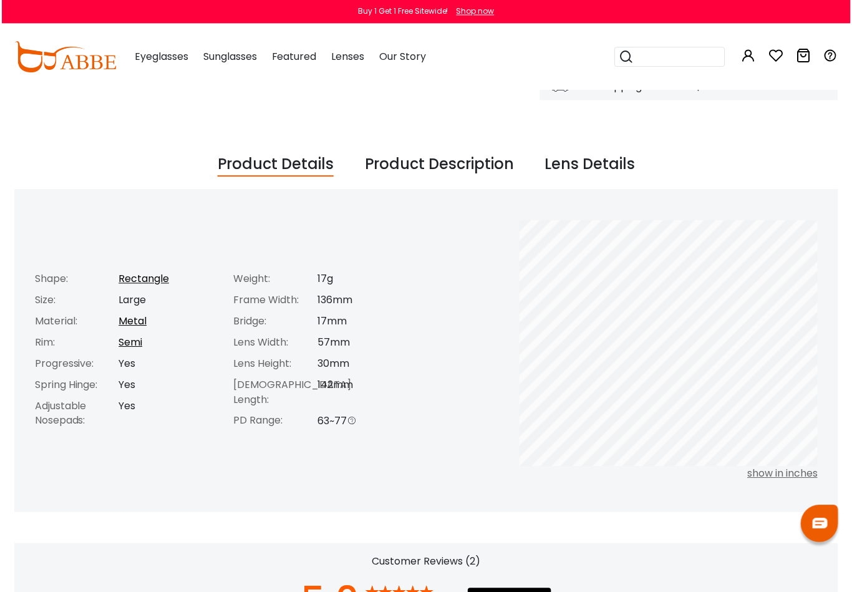
scroll to position [404, 0]
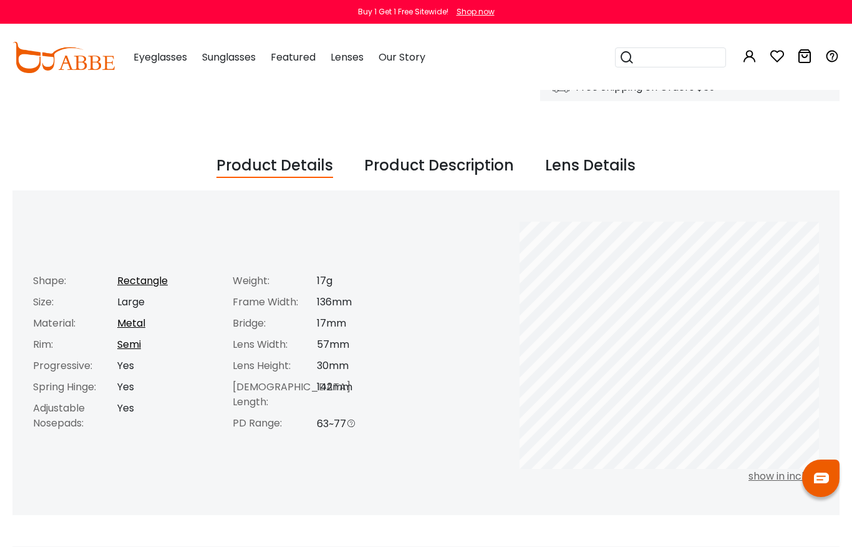
click at [470, 167] on div "Product Description" at bounding box center [439, 166] width 150 height 24
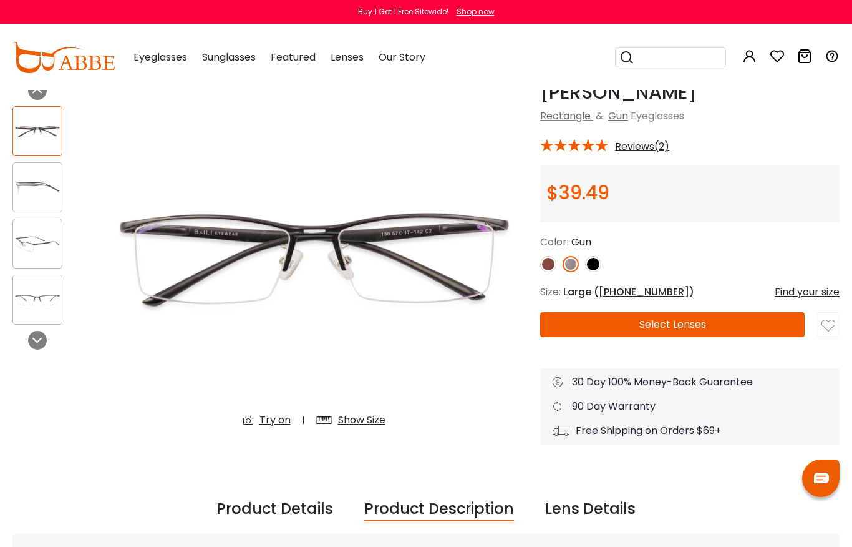
scroll to position [0, 0]
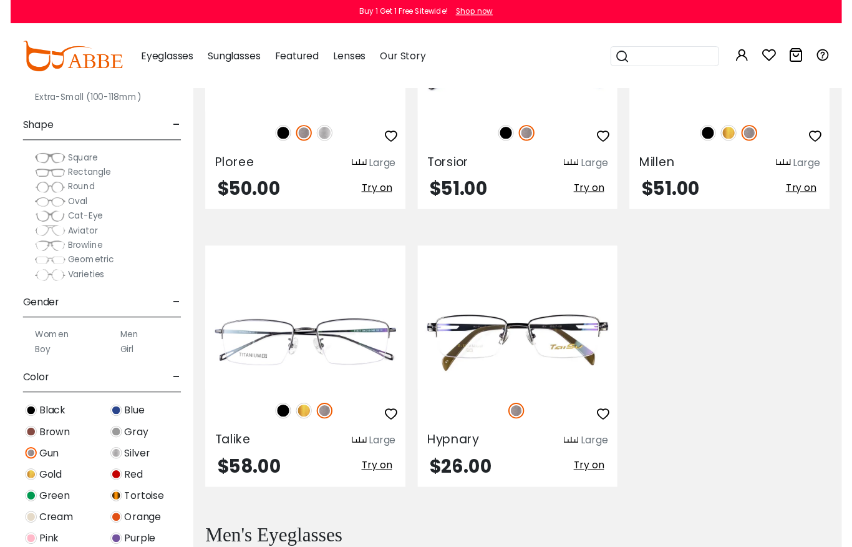
scroll to position [722, 0]
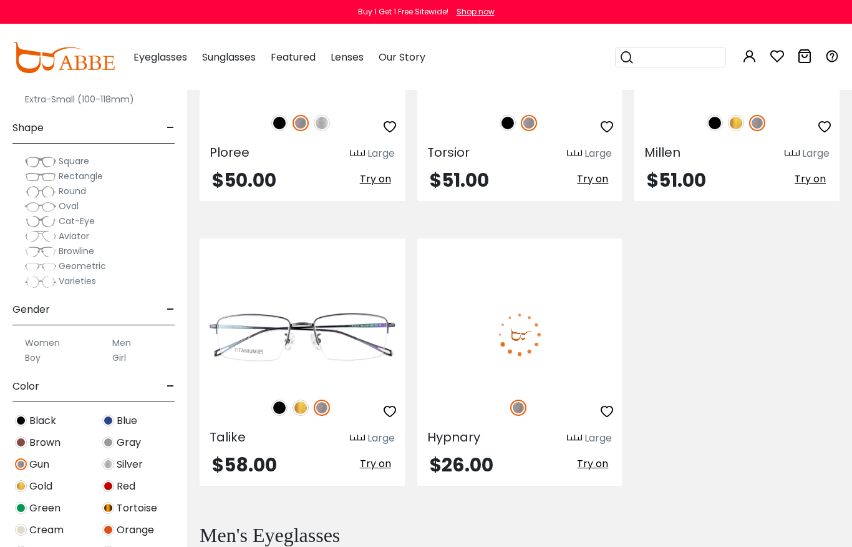
click at [530, 338] on img at bounding box center [519, 334] width 205 height 102
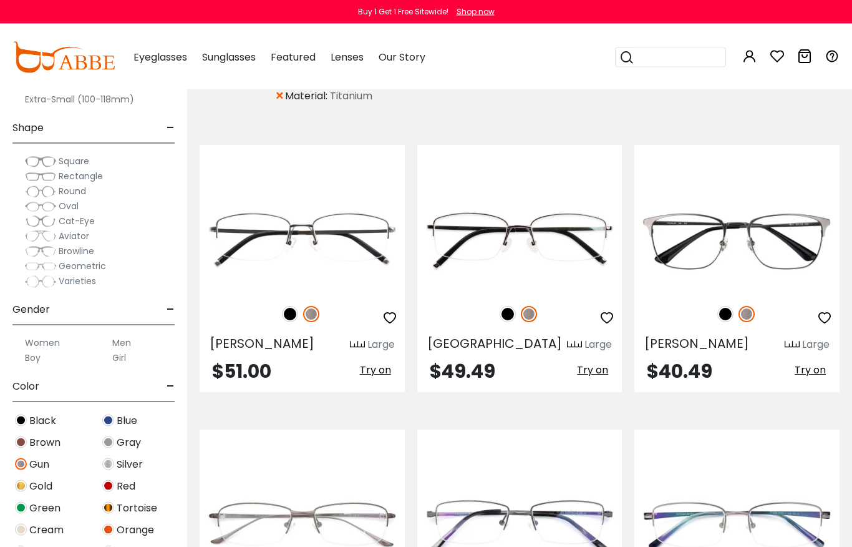
scroll to position [246, 0]
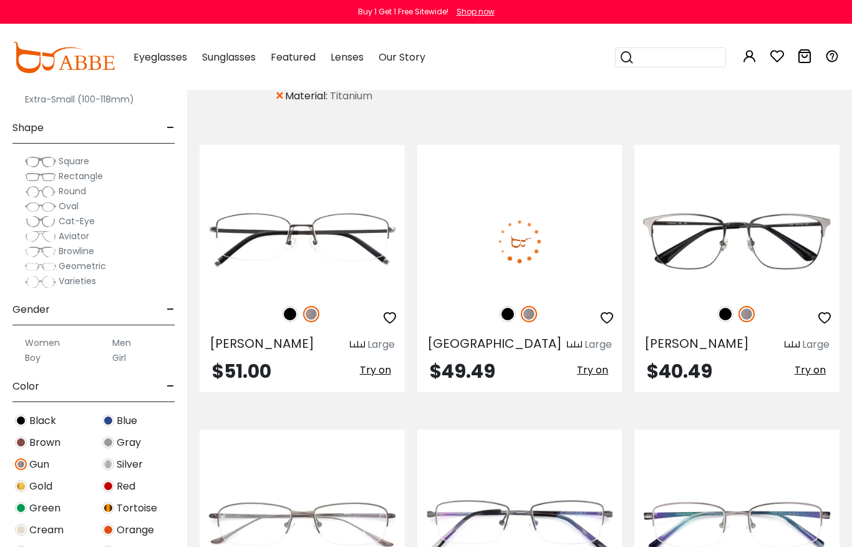
click at [540, 251] on img at bounding box center [519, 241] width 205 height 102
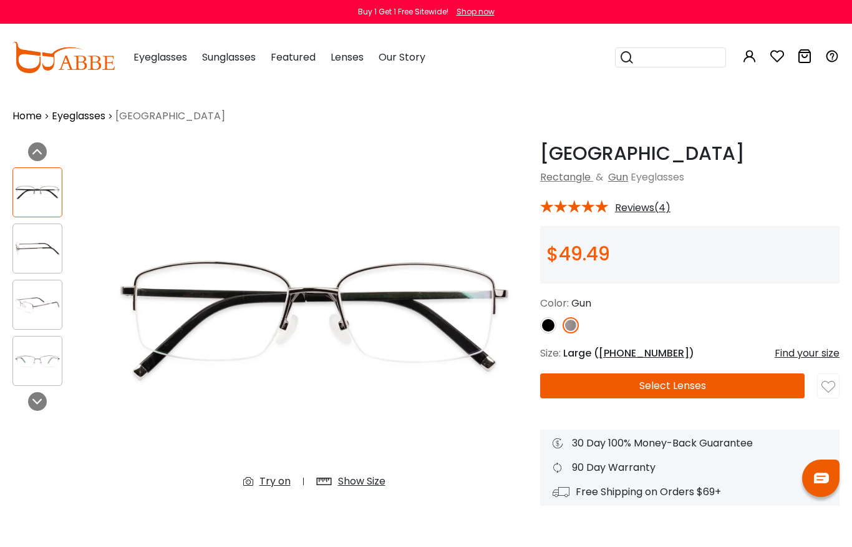
click at [271, 482] on div "Try on" at bounding box center [275, 481] width 31 height 15
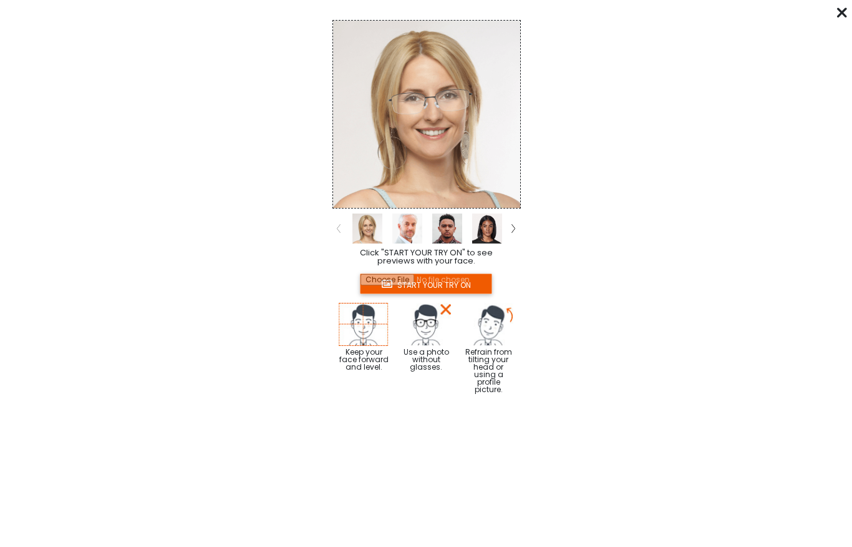
click at [462, 283] on input "file" at bounding box center [426, 283] width 132 height 21
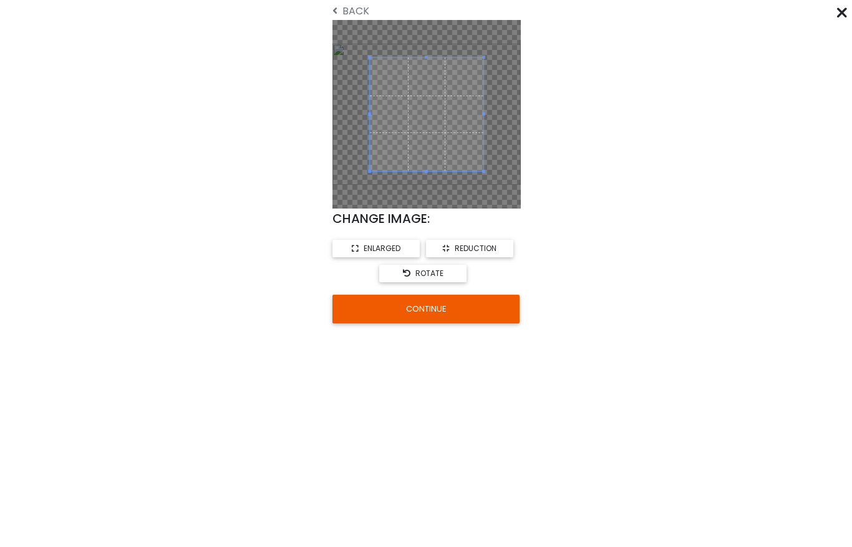
click at [451, 305] on button "CONTINUE" at bounding box center [426, 309] width 187 height 29
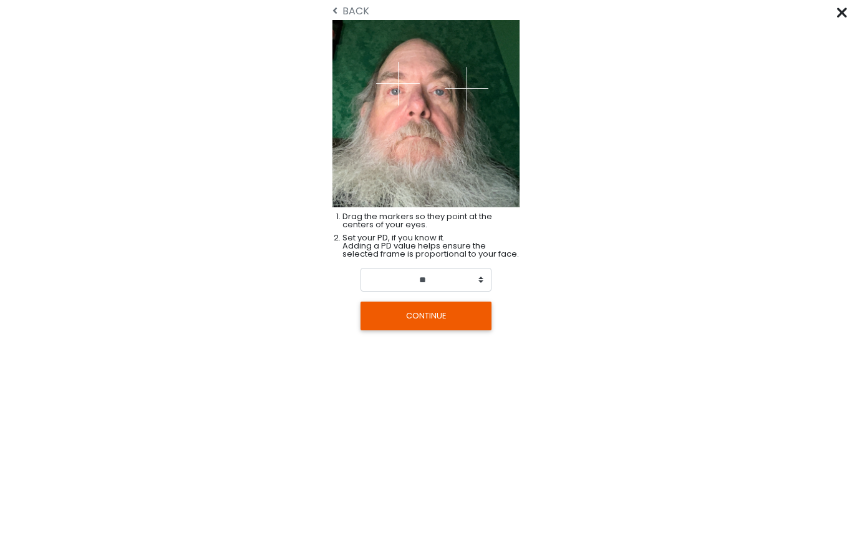
click at [397, 91] on div at bounding box center [380, 113] width 94 height 187
click at [462, 87] on div at bounding box center [473, 113] width 94 height 187
click at [467, 90] on div at bounding box center [473, 113] width 94 height 187
click at [548, 68] on from "Click "START YOUR TRY ON" to see previews with your face. START YOUR TRY ON Kee…" at bounding box center [426, 174] width 852 height 319
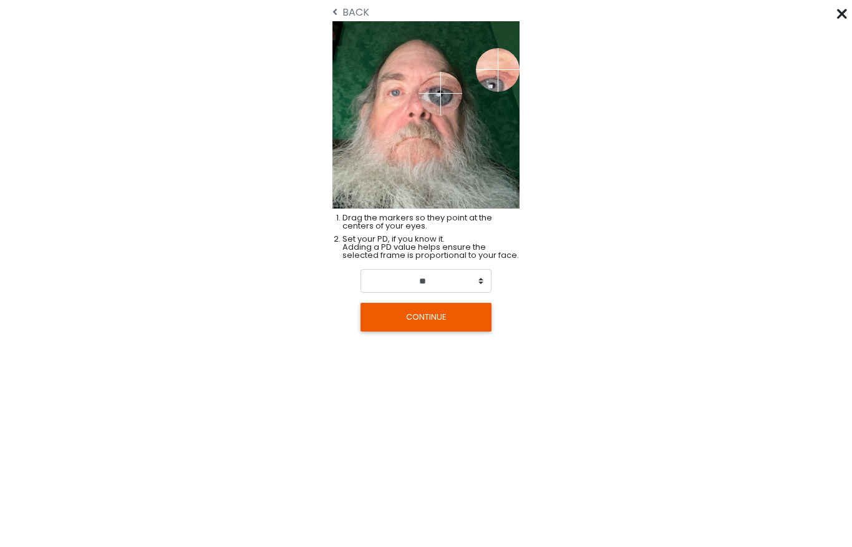
scroll to position [1, 11]
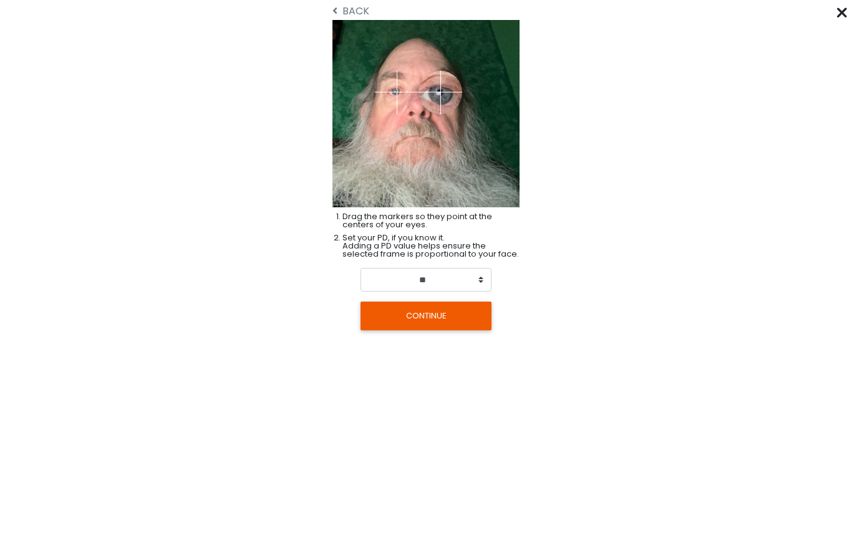
click at [462, 311] on button "CONTINUE" at bounding box center [426, 315] width 131 height 29
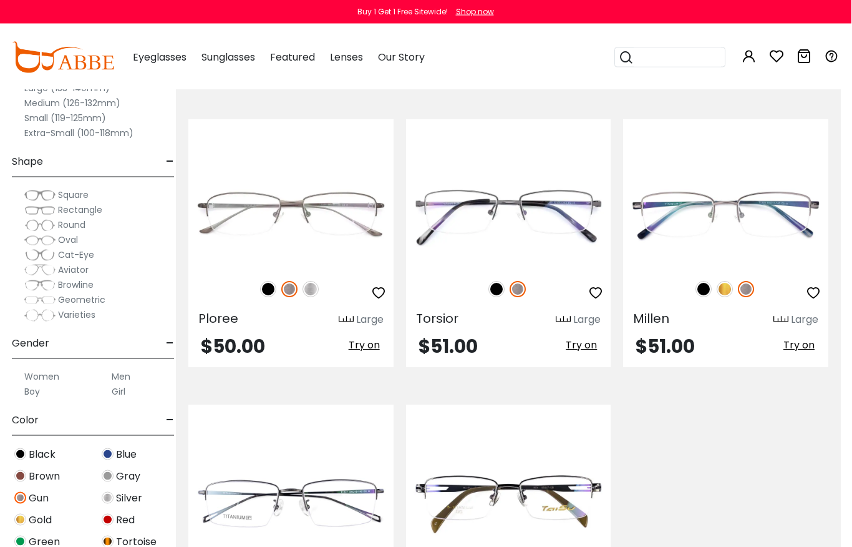
scroll to position [524, 11]
